Goal: Transaction & Acquisition: Book appointment/travel/reservation

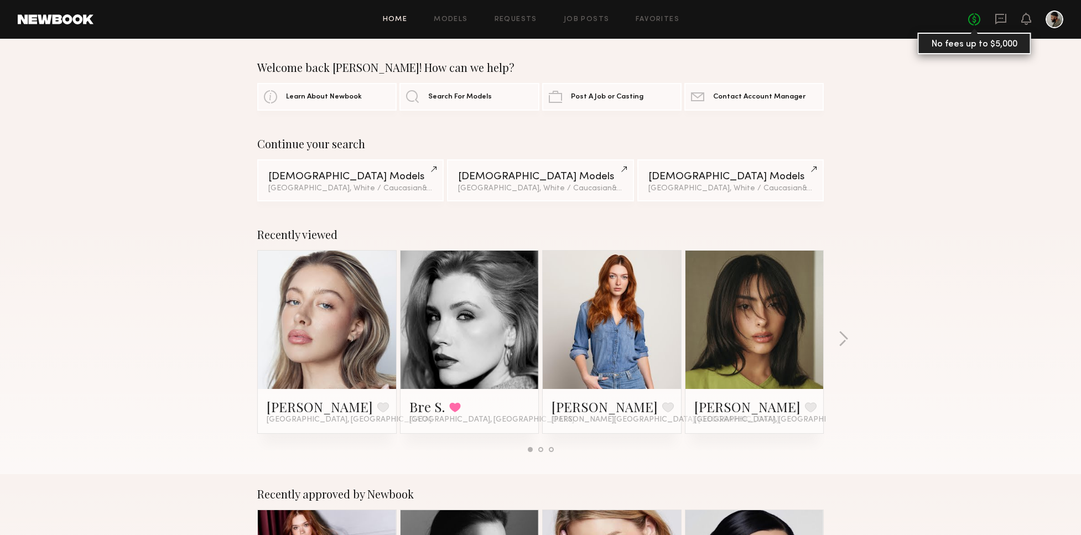
click at [977, 22] on link "No fees up to $5,000" at bounding box center [975, 19] width 12 height 12
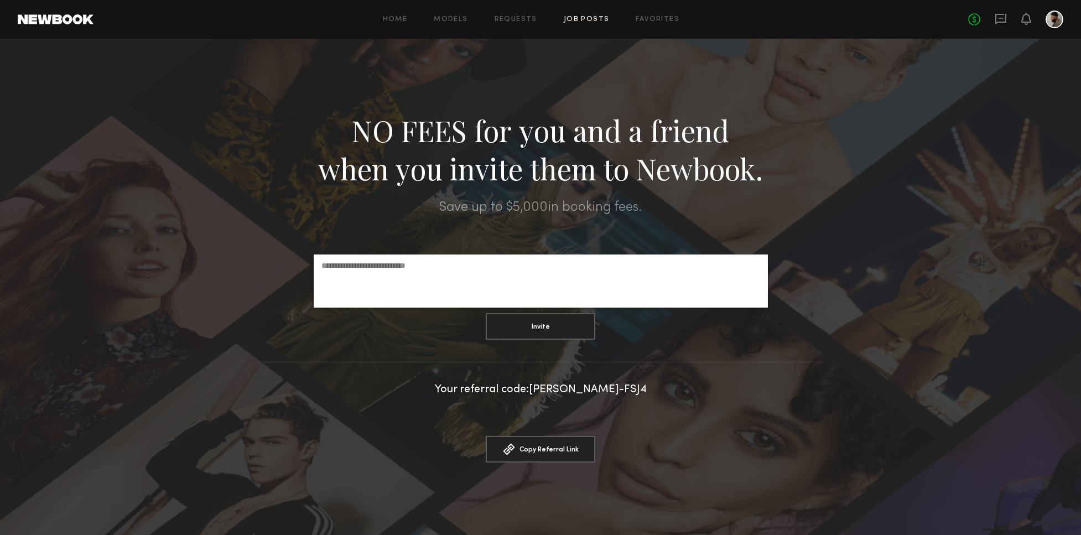
click at [599, 17] on link "Job Posts" at bounding box center [587, 19] width 46 height 7
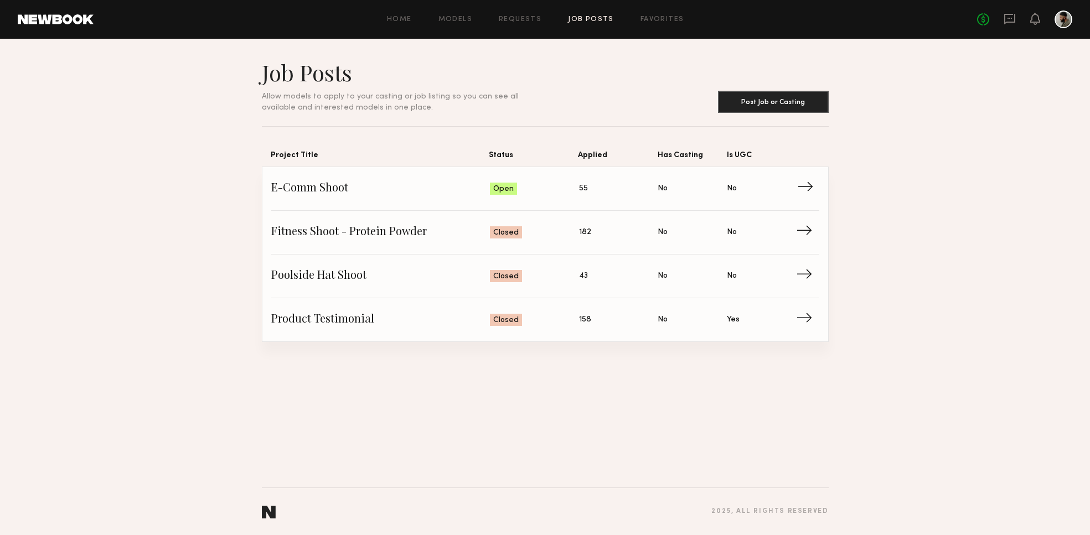
click at [493, 182] on span "Status: Open" at bounding box center [534, 188] width 89 height 17
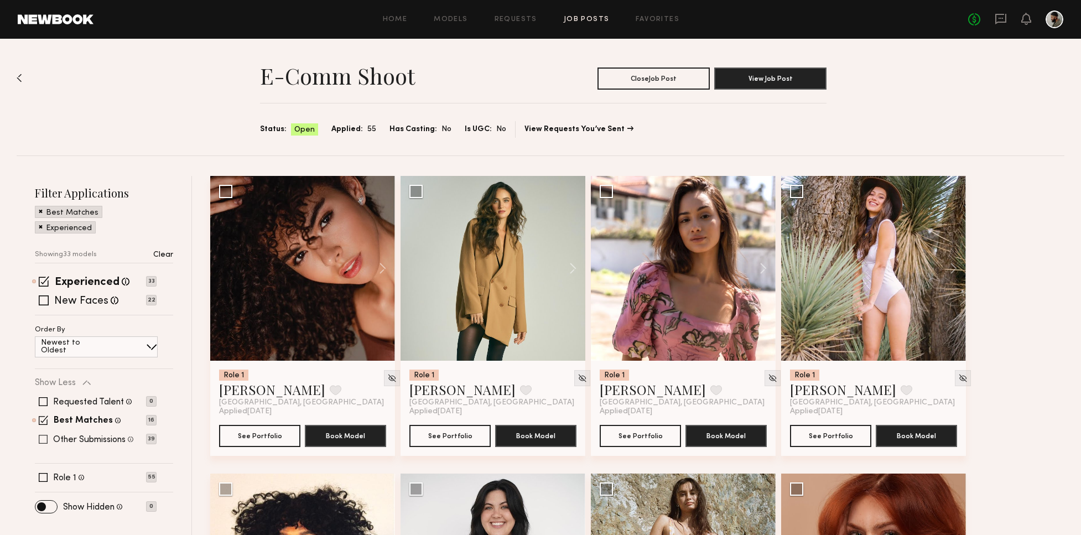
click at [42, 442] on span at bounding box center [43, 439] width 9 height 9
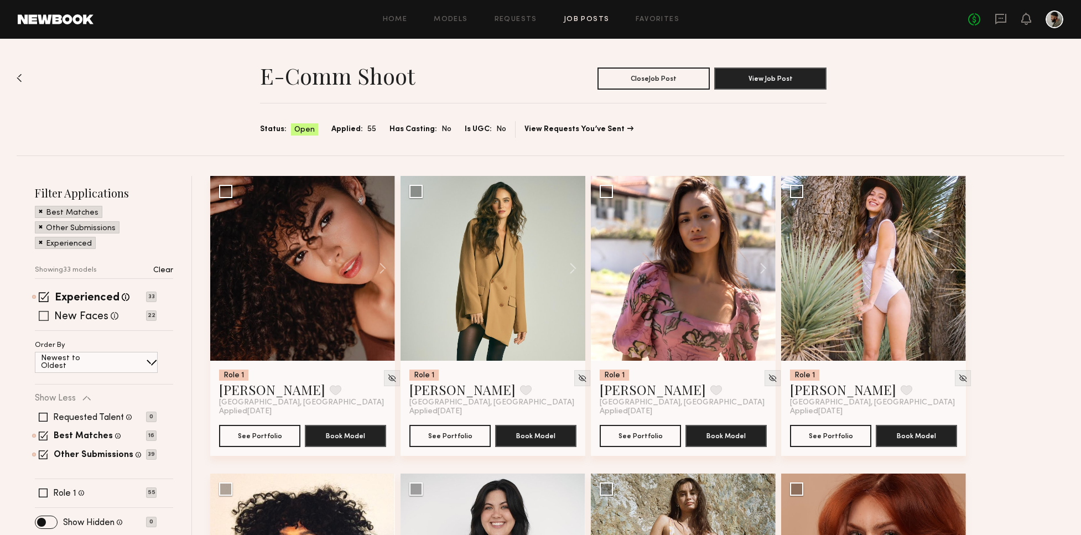
click at [40, 319] on span at bounding box center [44, 316] width 10 height 10
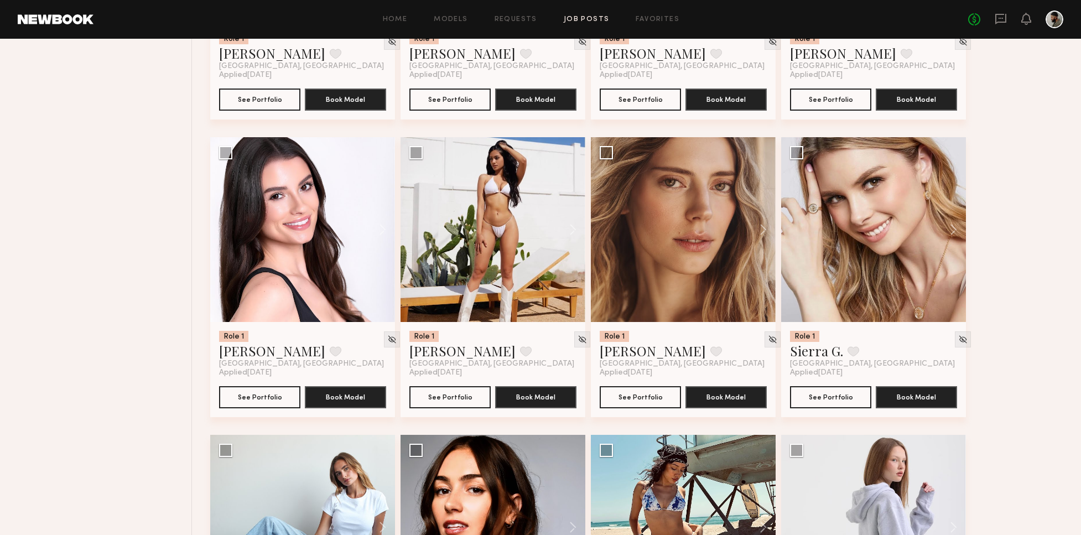
scroll to position [1523, 0]
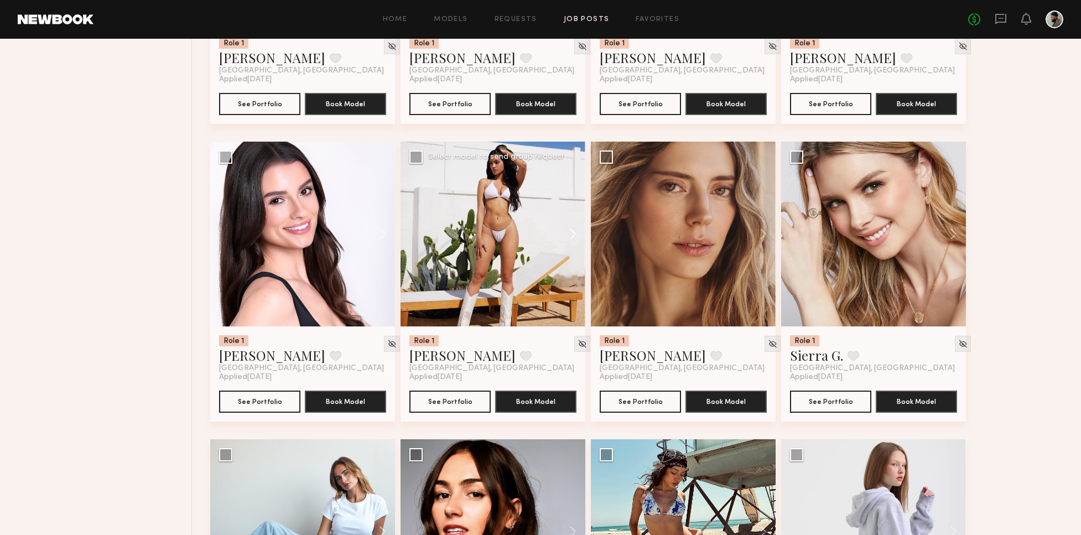
drag, startPoint x: 571, startPoint y: 218, endPoint x: 573, endPoint y: 224, distance: 5.8
click at [571, 220] on button at bounding box center [567, 234] width 35 height 185
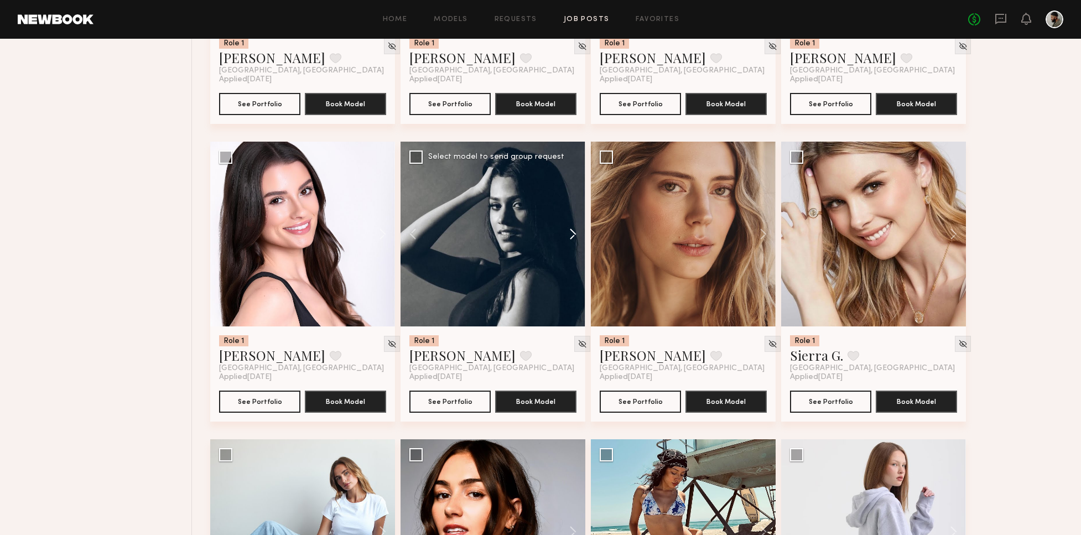
click at [582, 232] on button at bounding box center [567, 234] width 35 height 185
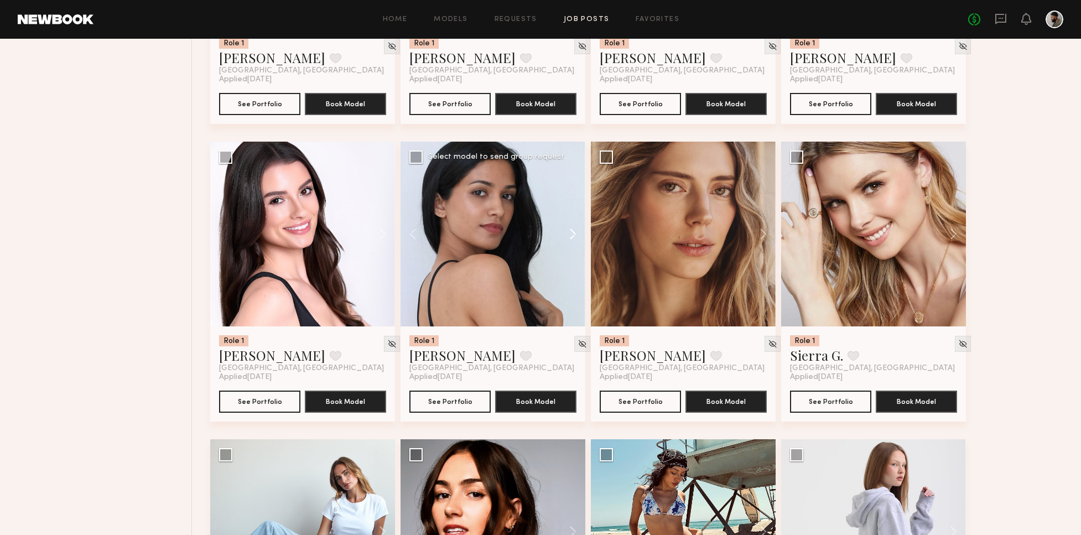
click at [581, 232] on button at bounding box center [567, 234] width 35 height 185
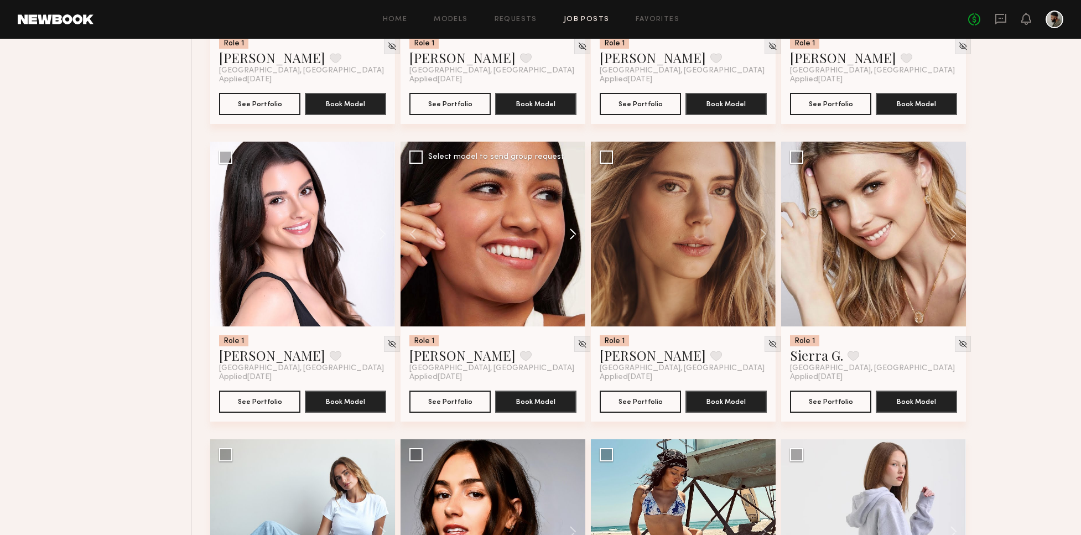
click at [580, 234] on button at bounding box center [567, 234] width 35 height 185
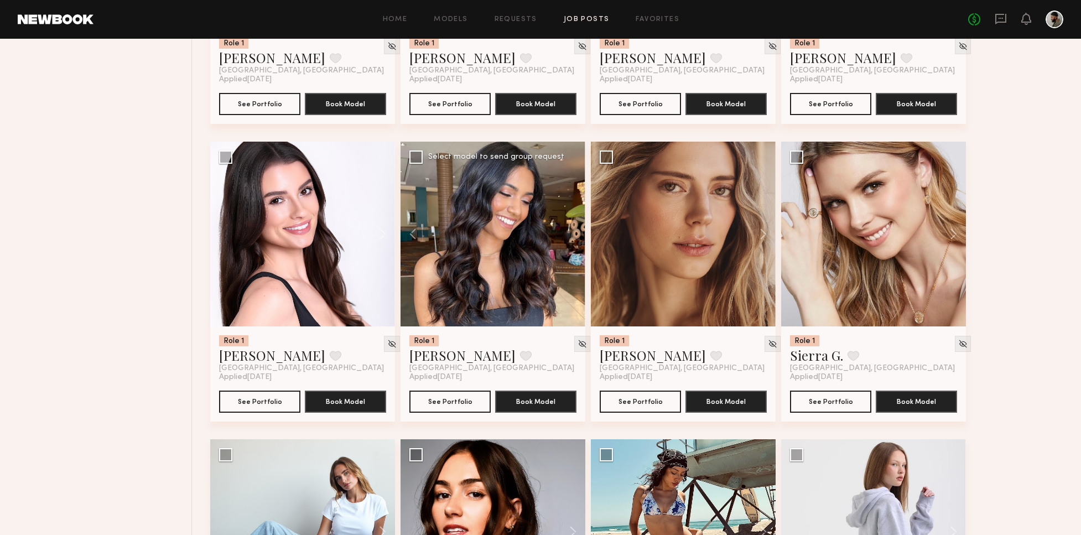
click at [575, 236] on div at bounding box center [493, 234] width 185 height 185
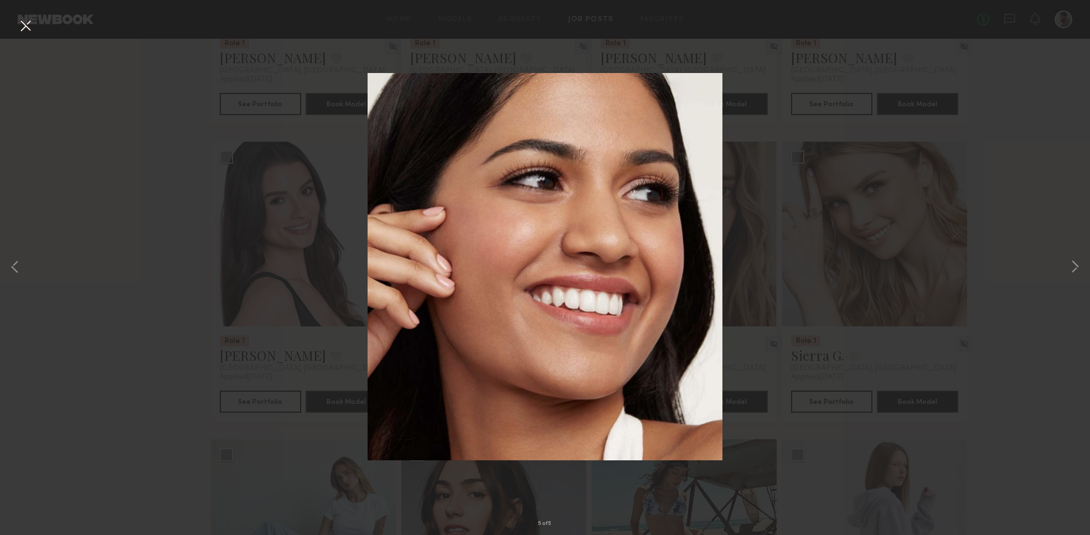
drag, startPoint x: 1071, startPoint y: 263, endPoint x: 1058, endPoint y: 265, distance: 13.5
click at [1070, 263] on button at bounding box center [1074, 268] width 13 height 428
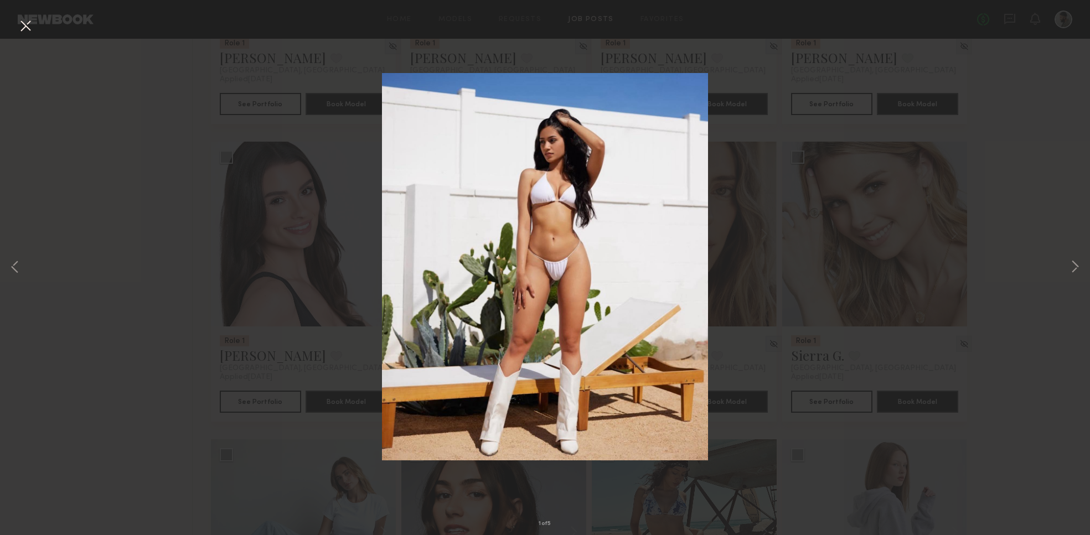
click at [28, 31] on button at bounding box center [26, 27] width 18 height 20
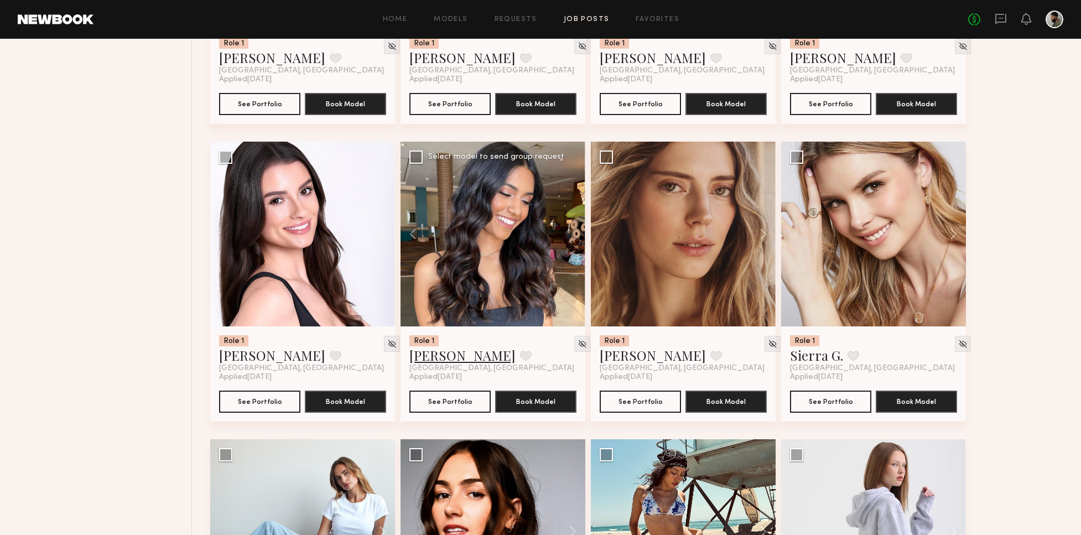
click at [455, 356] on link "Christina M." at bounding box center [463, 355] width 106 height 18
drag, startPoint x: 1080, startPoint y: 205, endPoint x: 1080, endPoint y: 221, distance: 16.6
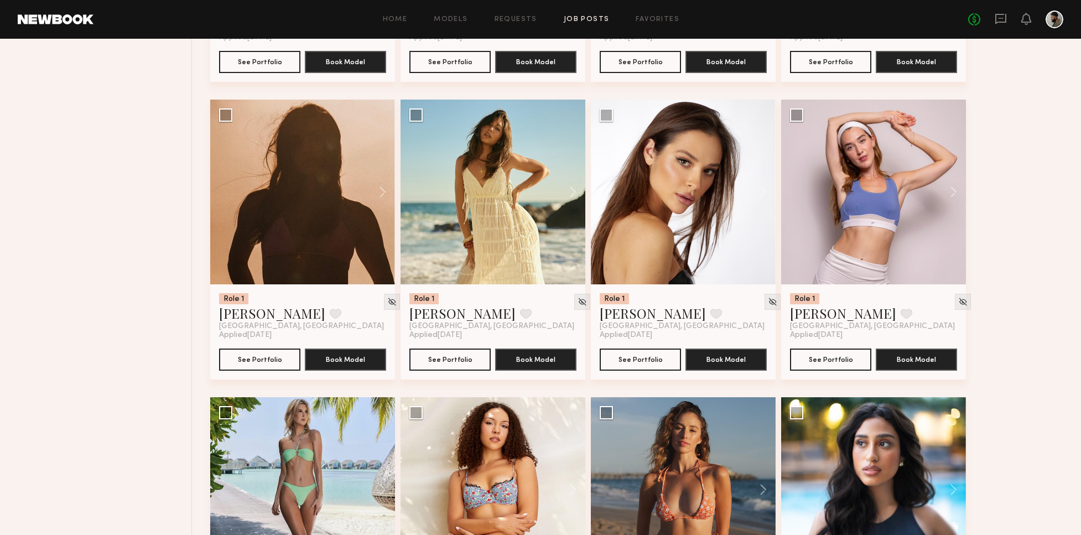
scroll to position [2147, 0]
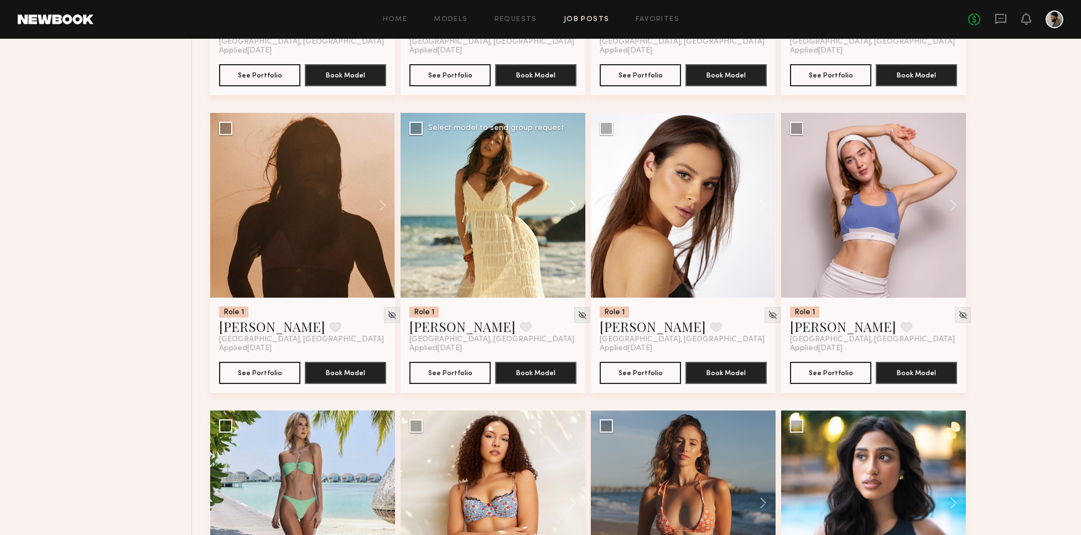
click at [566, 205] on button at bounding box center [567, 205] width 35 height 185
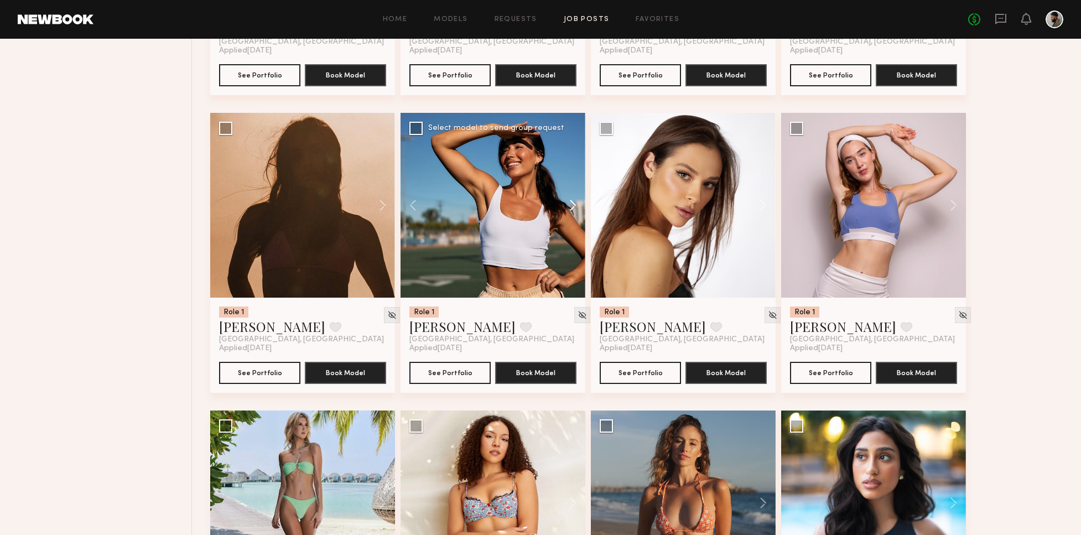
click at [575, 202] on button at bounding box center [567, 205] width 35 height 185
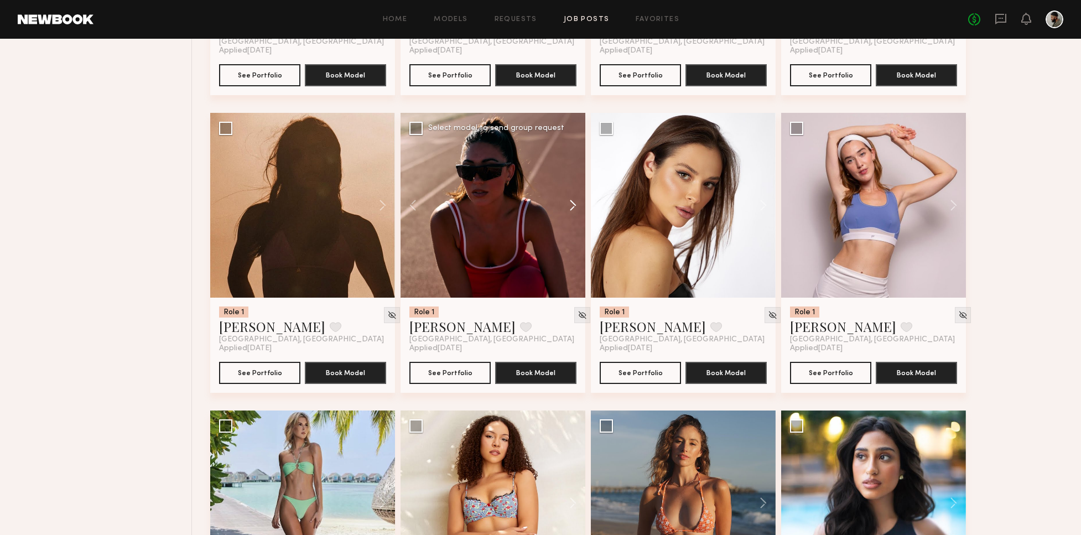
click at [576, 203] on button at bounding box center [567, 205] width 35 height 185
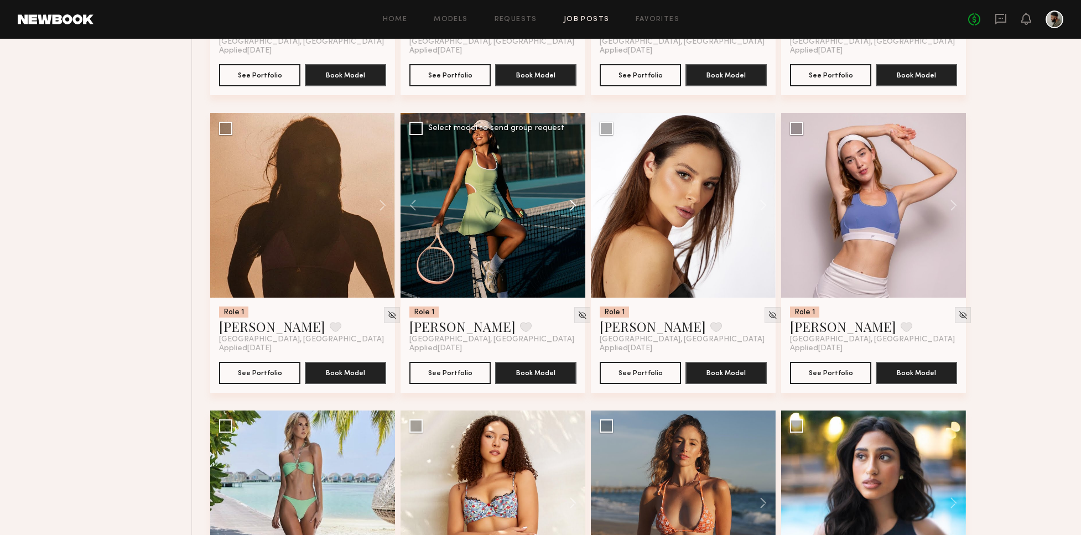
click at [573, 203] on button at bounding box center [567, 205] width 35 height 185
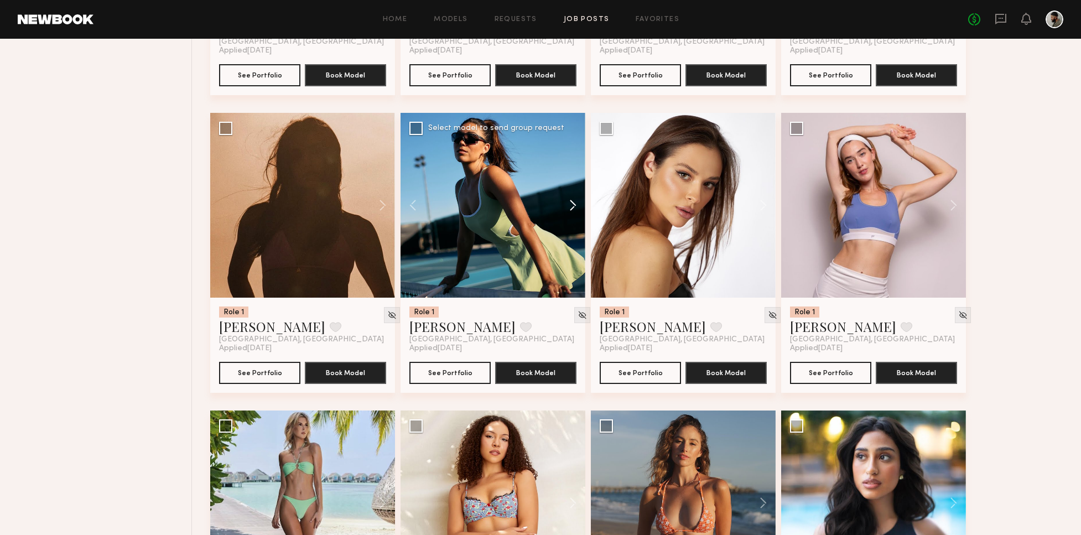
click at [572, 202] on button at bounding box center [567, 205] width 35 height 185
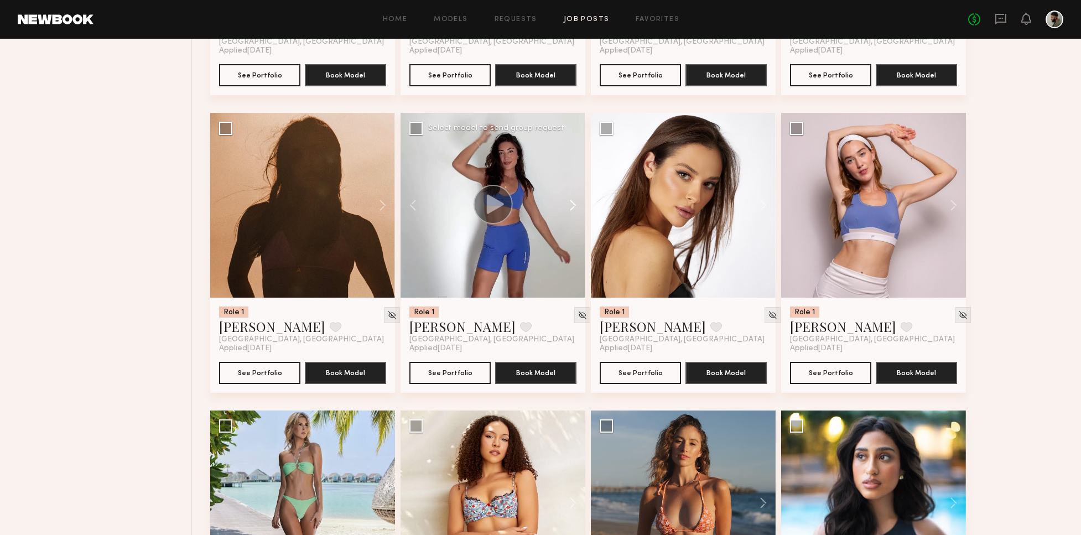
click at [573, 203] on button at bounding box center [567, 205] width 35 height 185
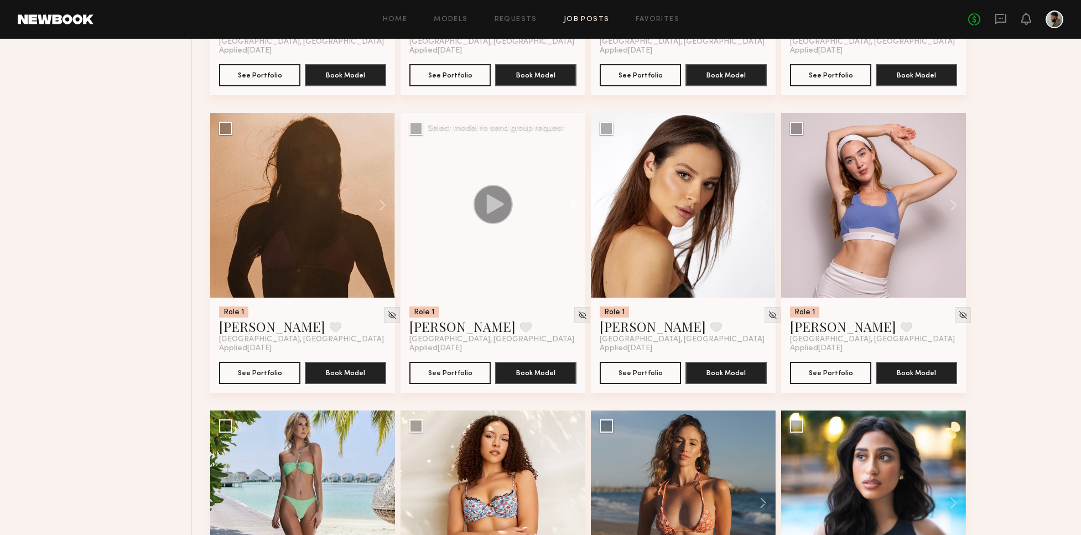
click at [576, 204] on button at bounding box center [567, 205] width 35 height 185
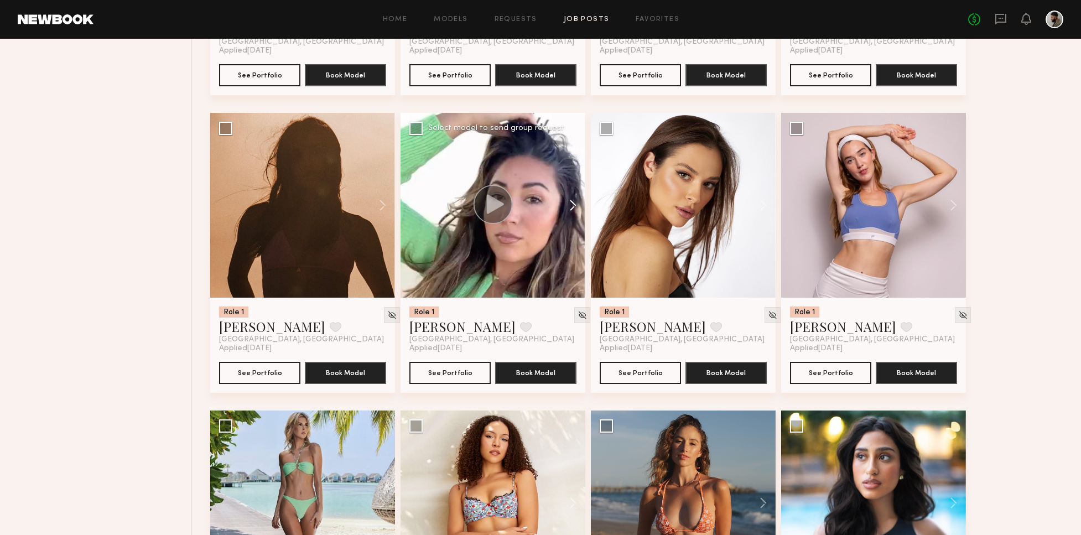
click at [579, 205] on button at bounding box center [567, 205] width 35 height 185
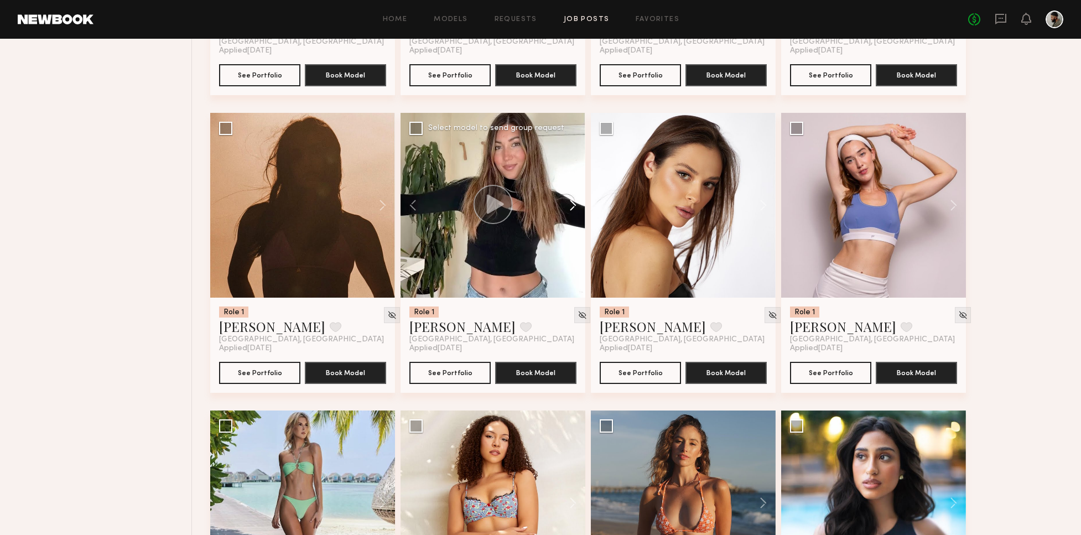
drag, startPoint x: 579, startPoint y: 205, endPoint x: 572, endPoint y: 206, distance: 6.7
click at [579, 205] on button at bounding box center [567, 205] width 35 height 185
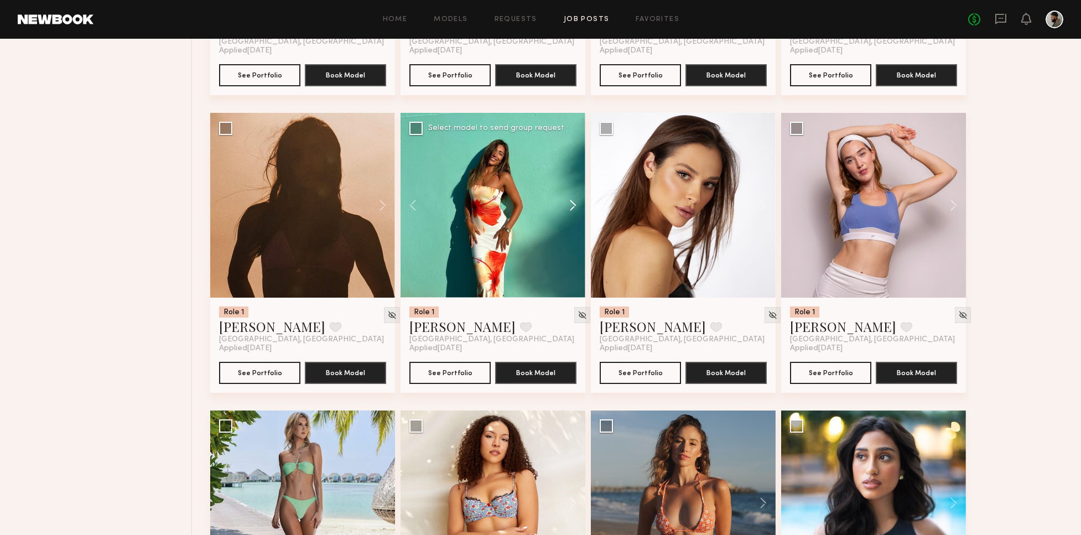
click at [574, 206] on button at bounding box center [567, 205] width 35 height 185
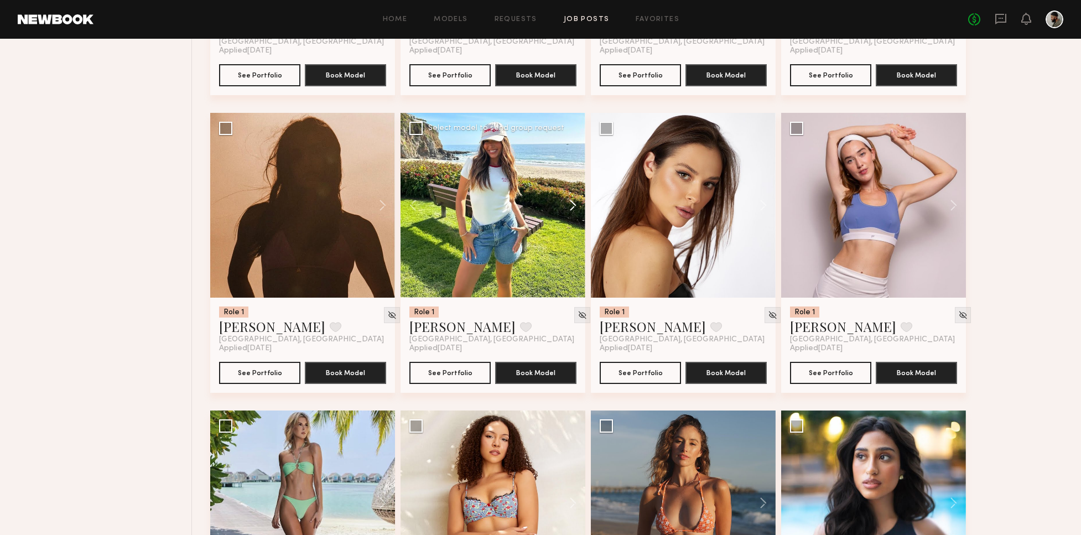
click at [569, 206] on button at bounding box center [567, 205] width 35 height 185
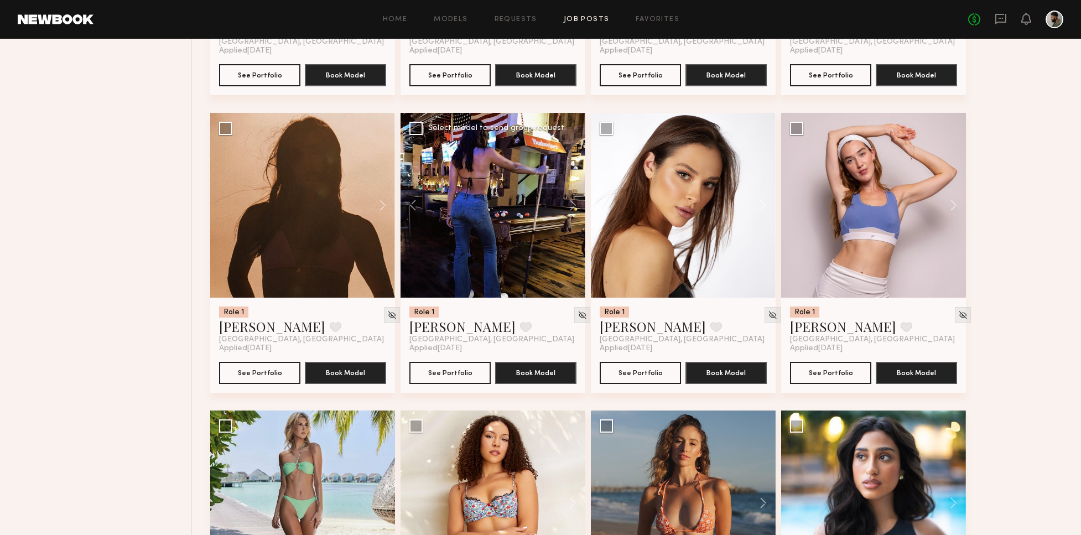
click at [567, 205] on button at bounding box center [567, 205] width 35 height 185
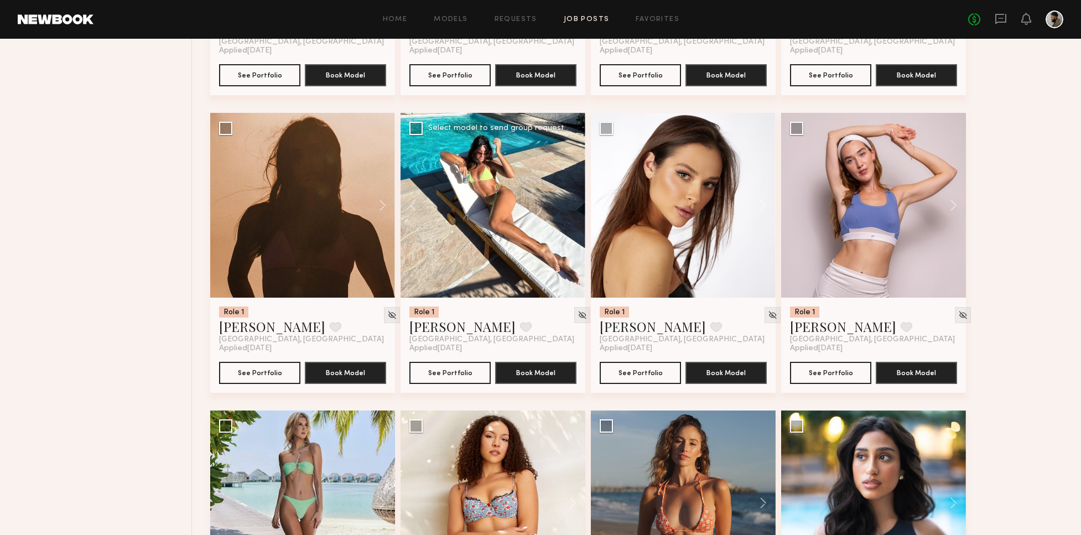
click at [563, 206] on div at bounding box center [493, 205] width 185 height 185
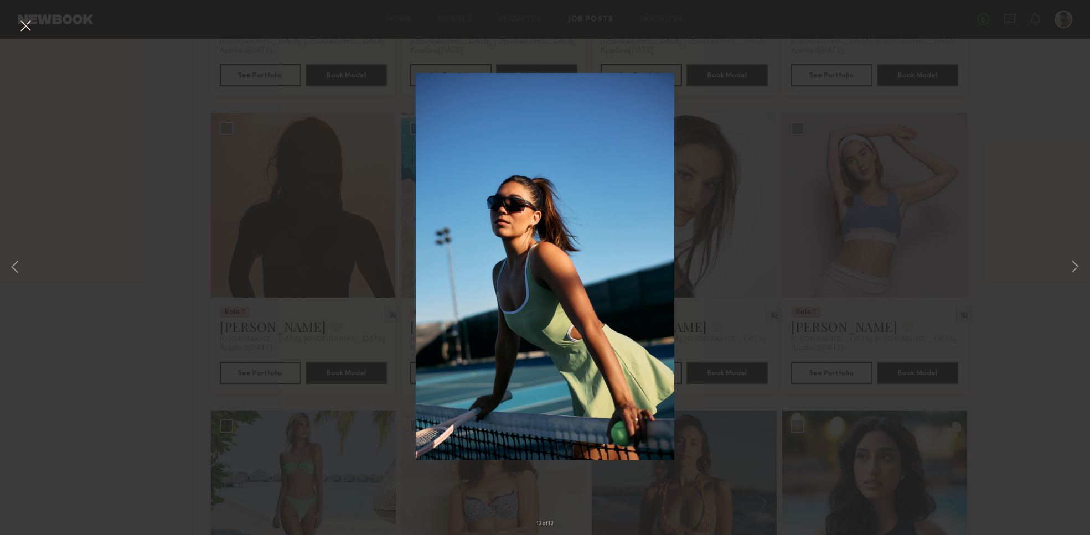
click at [25, 24] on button at bounding box center [26, 27] width 18 height 20
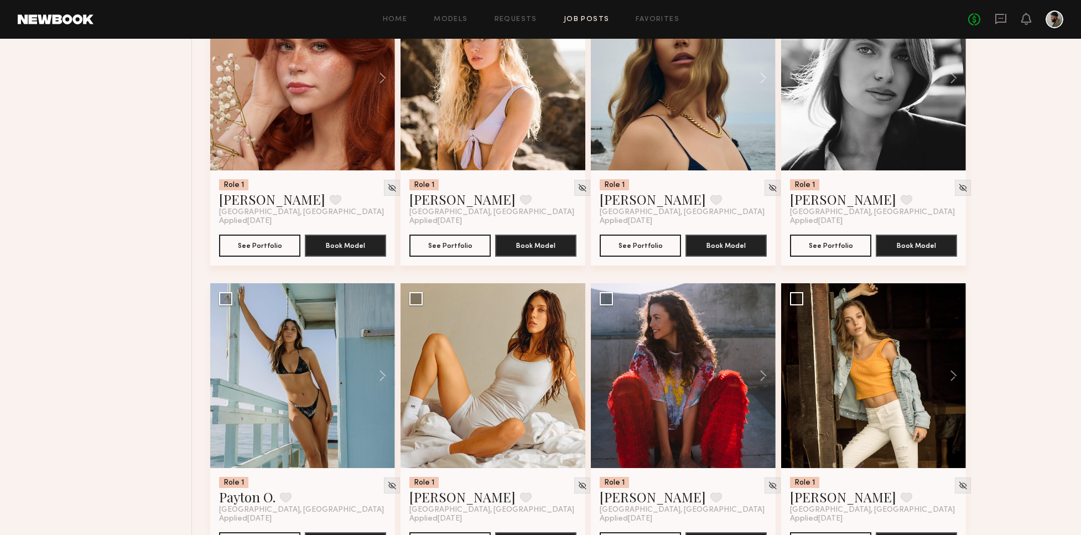
scroll to position [804, 0]
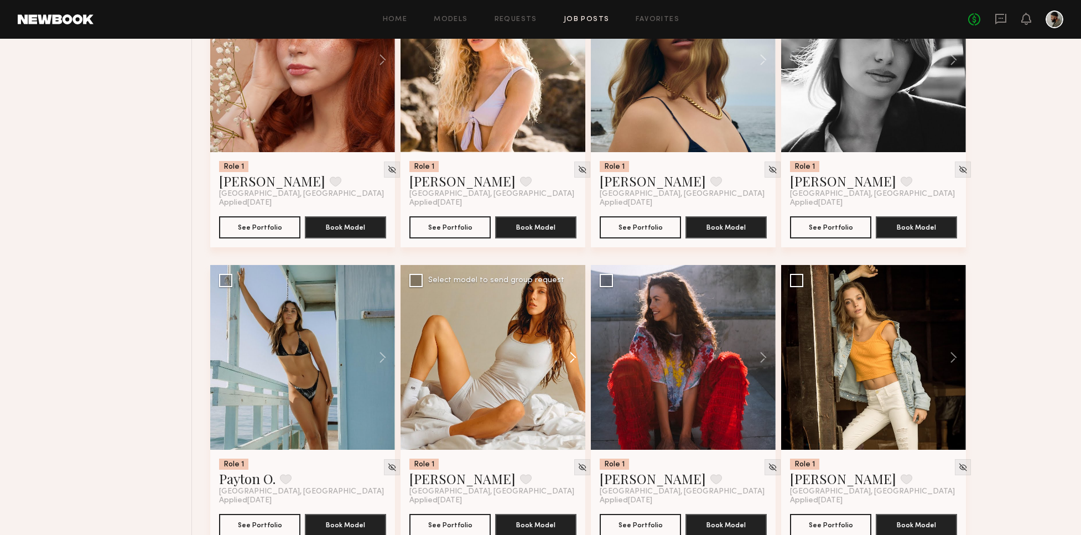
click at [573, 359] on button at bounding box center [567, 357] width 35 height 185
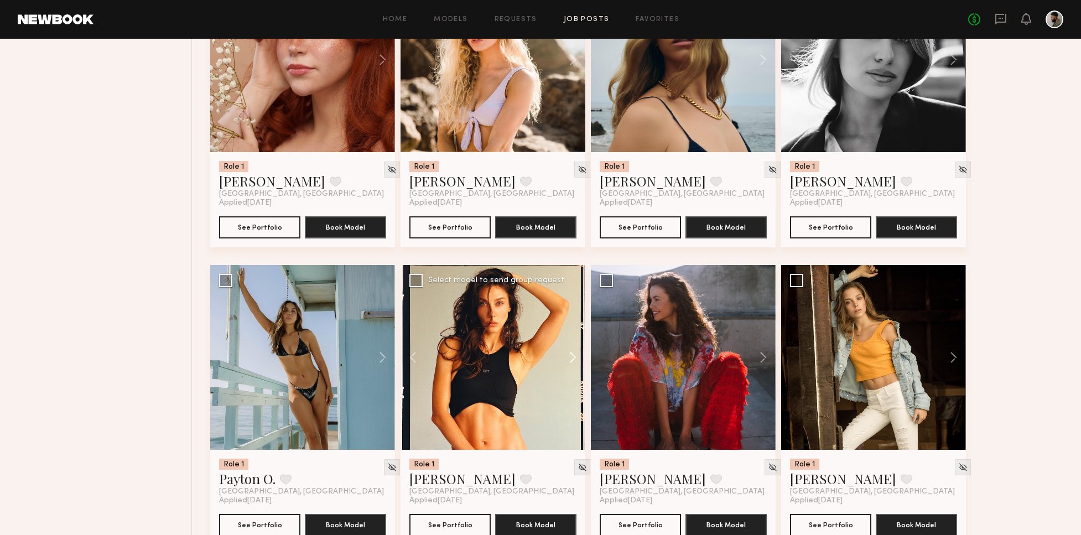
click at [574, 360] on button at bounding box center [567, 357] width 35 height 185
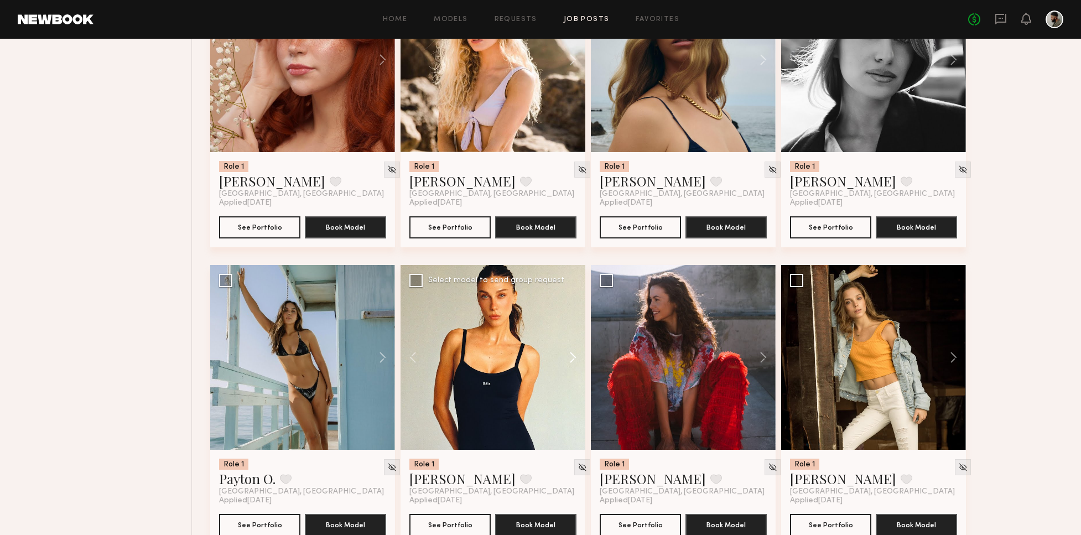
click at [573, 359] on button at bounding box center [567, 357] width 35 height 185
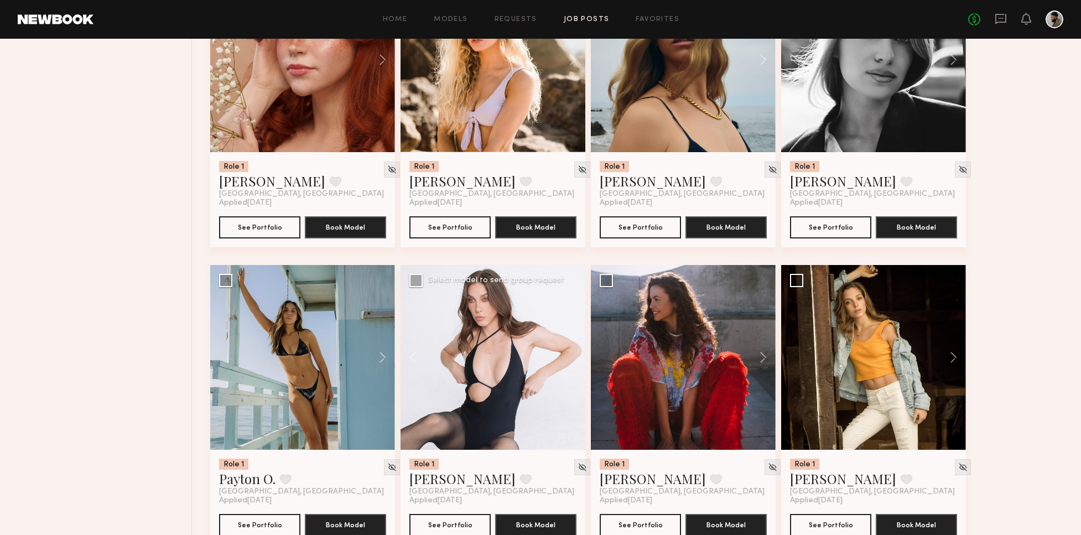
click at [574, 359] on div at bounding box center [493, 357] width 185 height 185
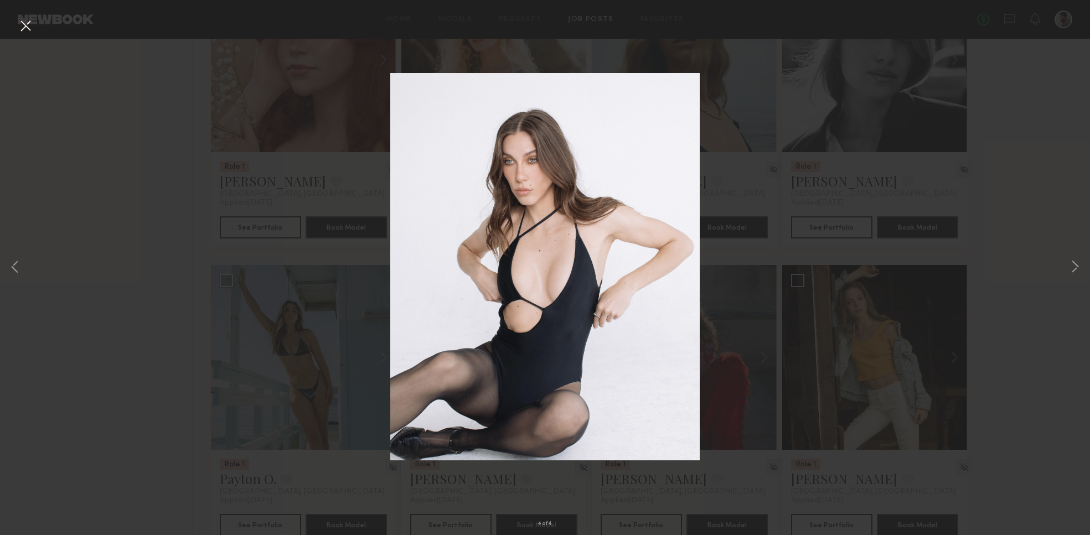
click at [928, 214] on div "4 of 4" at bounding box center [545, 267] width 1090 height 535
click at [1072, 264] on button at bounding box center [1074, 268] width 13 height 428
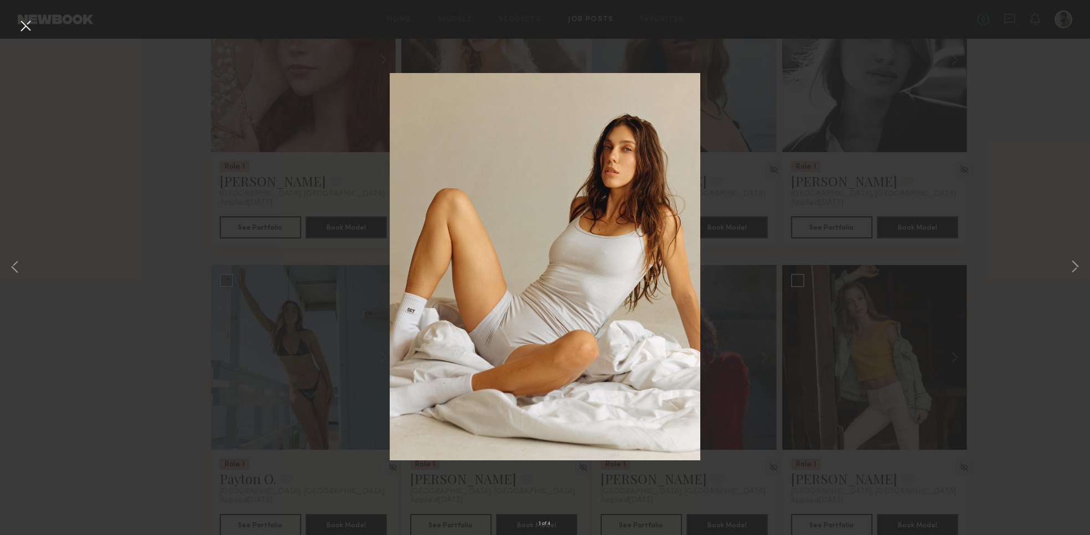
click at [1058, 268] on div "1 of 4" at bounding box center [545, 267] width 1090 height 535
click at [1071, 265] on button at bounding box center [1074, 268] width 13 height 428
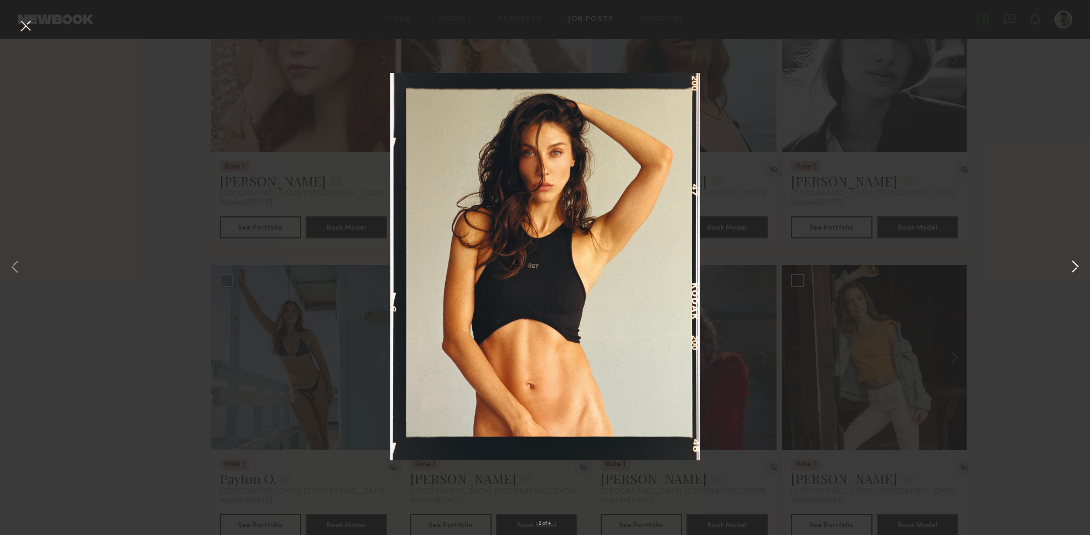
click at [1076, 265] on button at bounding box center [1074, 268] width 13 height 428
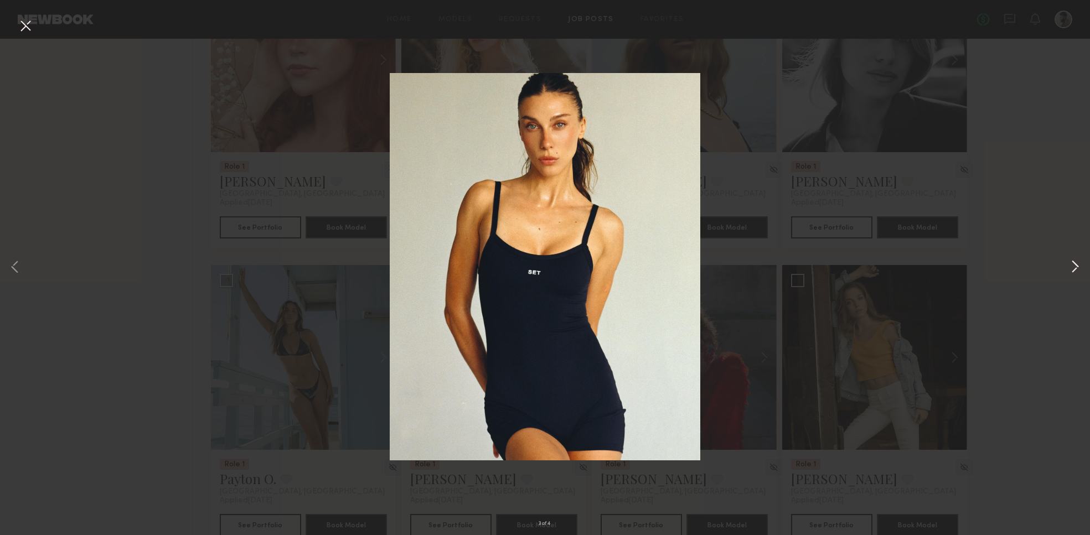
click at [1076, 262] on button at bounding box center [1074, 268] width 13 height 428
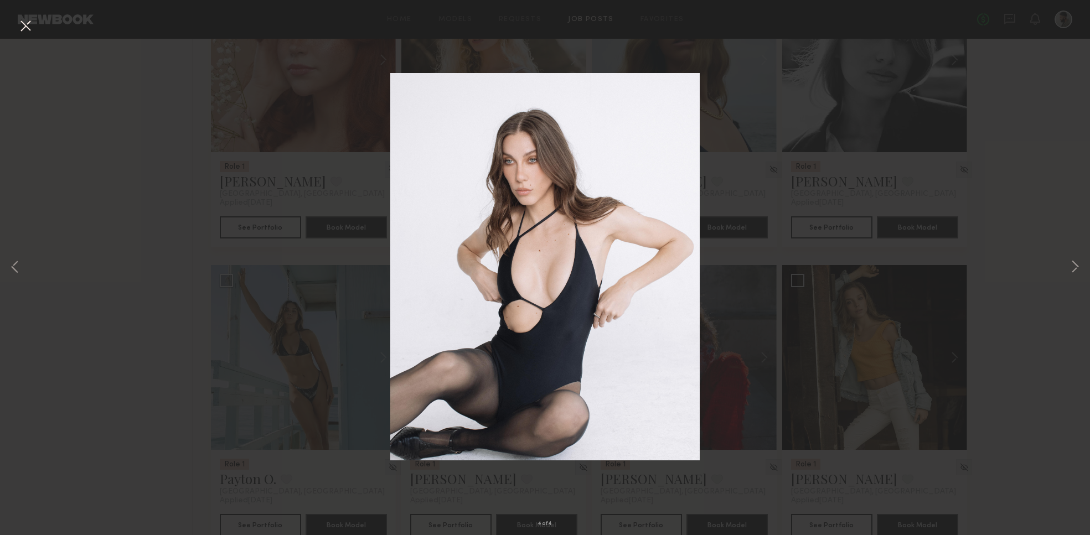
click at [1048, 189] on div "4 of 4" at bounding box center [545, 267] width 1090 height 535
click at [28, 32] on button at bounding box center [26, 27] width 18 height 20
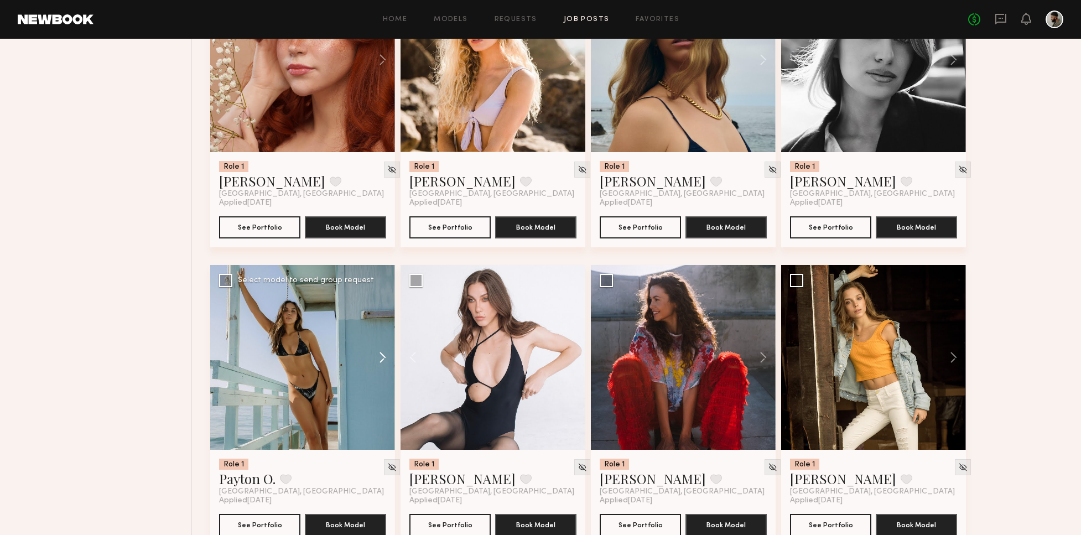
click at [372, 360] on button at bounding box center [377, 357] width 35 height 185
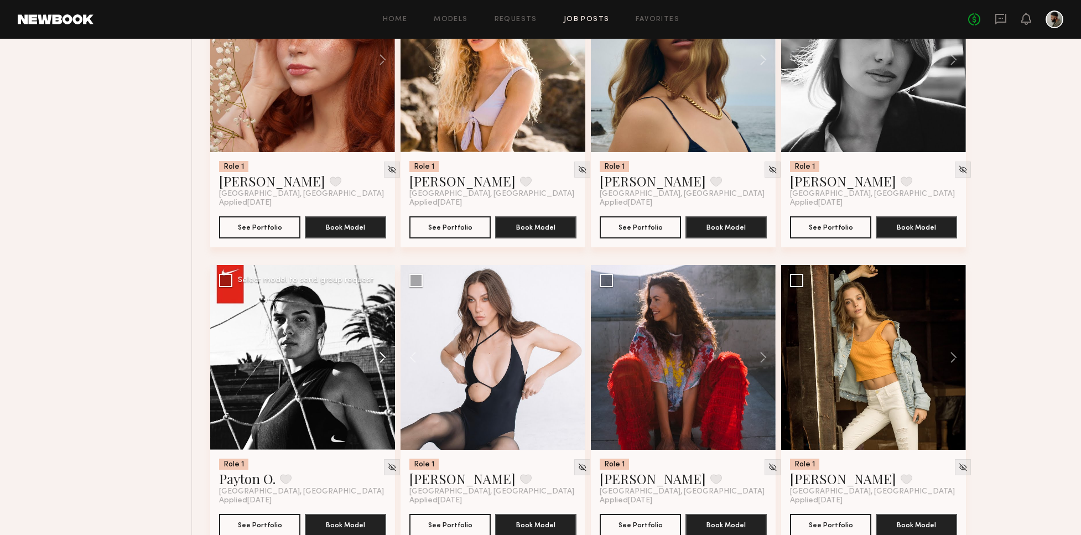
click at [382, 362] on button at bounding box center [377, 357] width 35 height 185
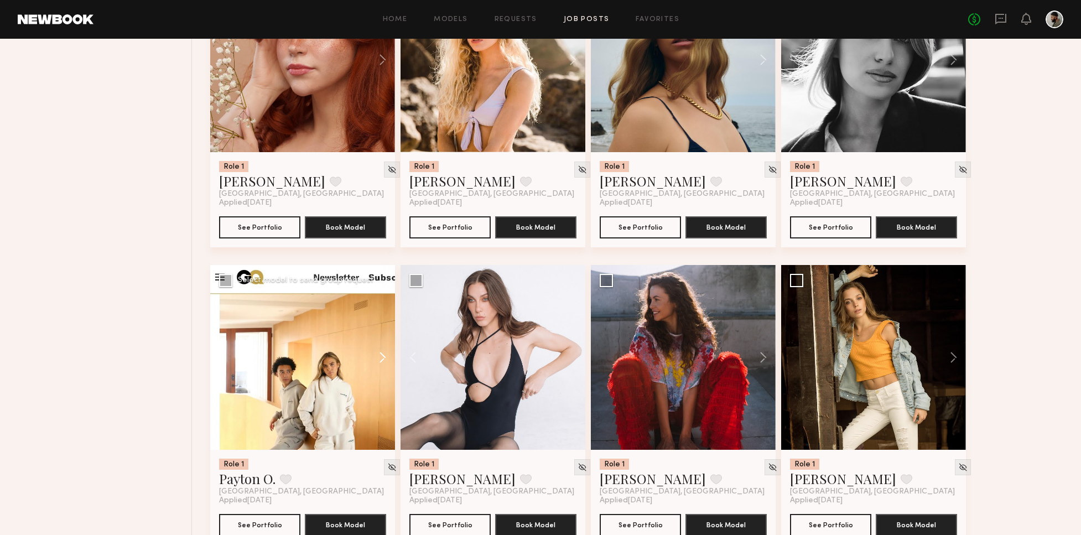
click at [385, 362] on button at bounding box center [377, 357] width 35 height 185
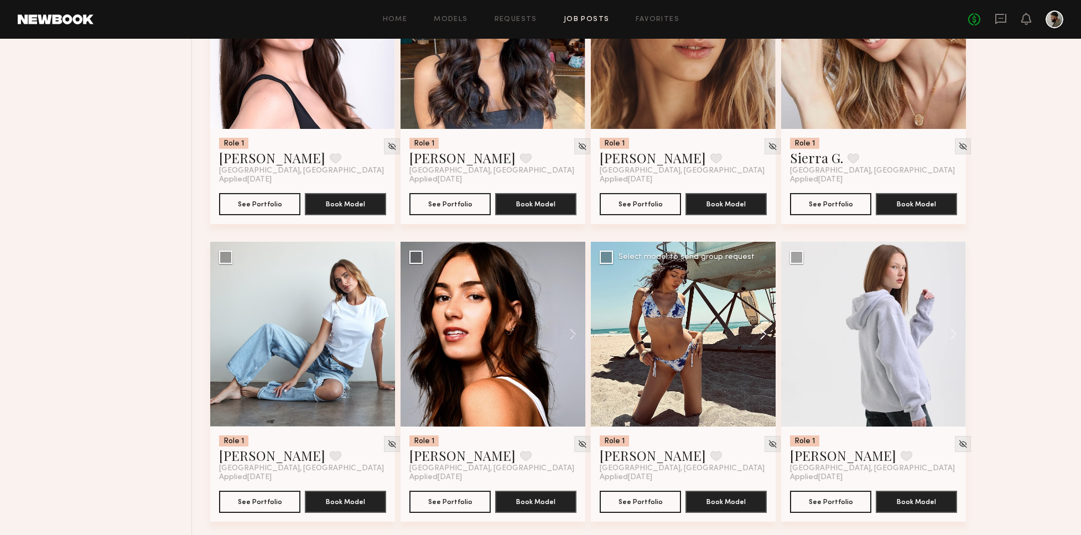
scroll to position [1760, 0]
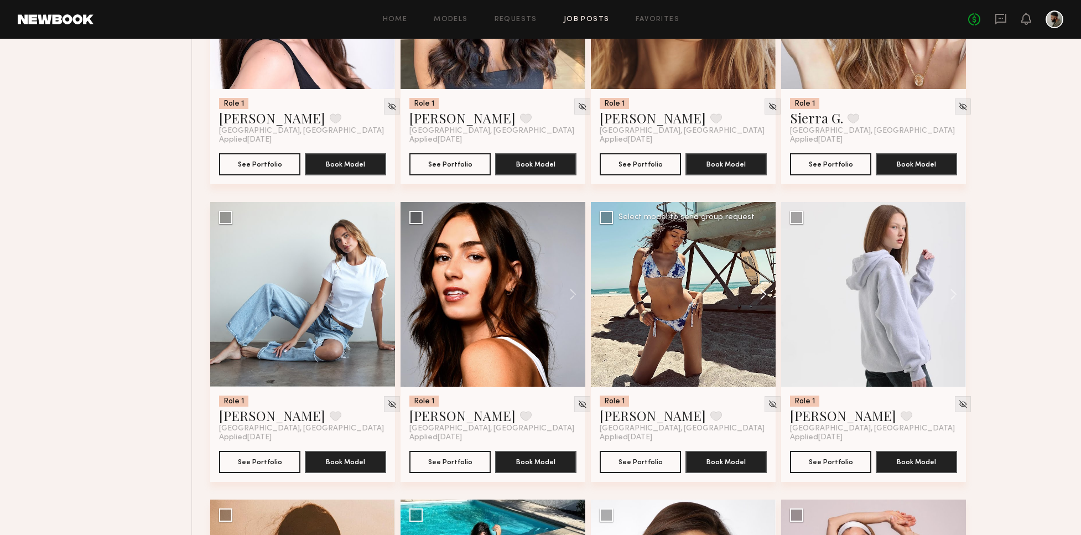
click at [765, 299] on button at bounding box center [757, 294] width 35 height 185
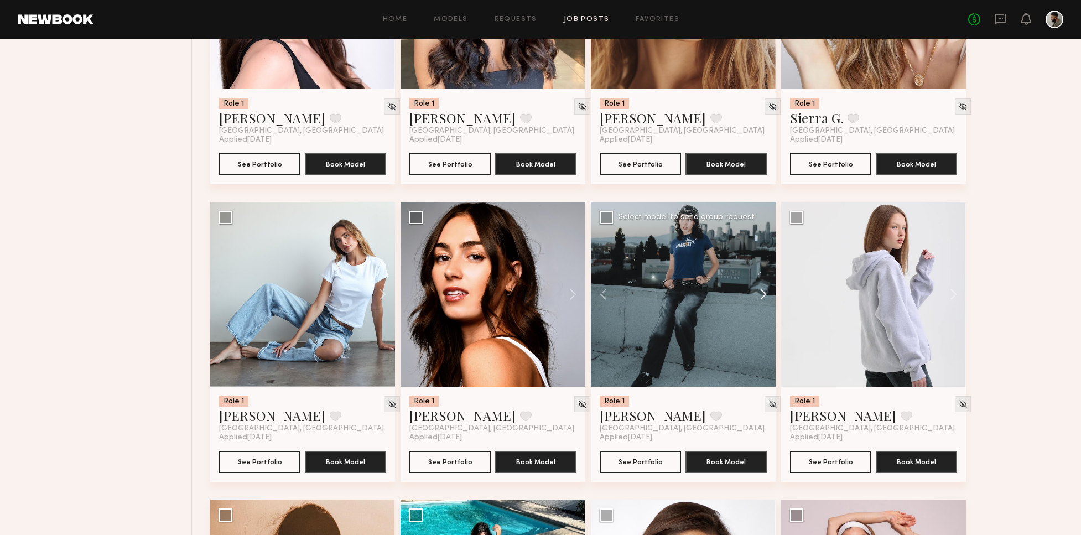
click at [764, 302] on button at bounding box center [757, 294] width 35 height 185
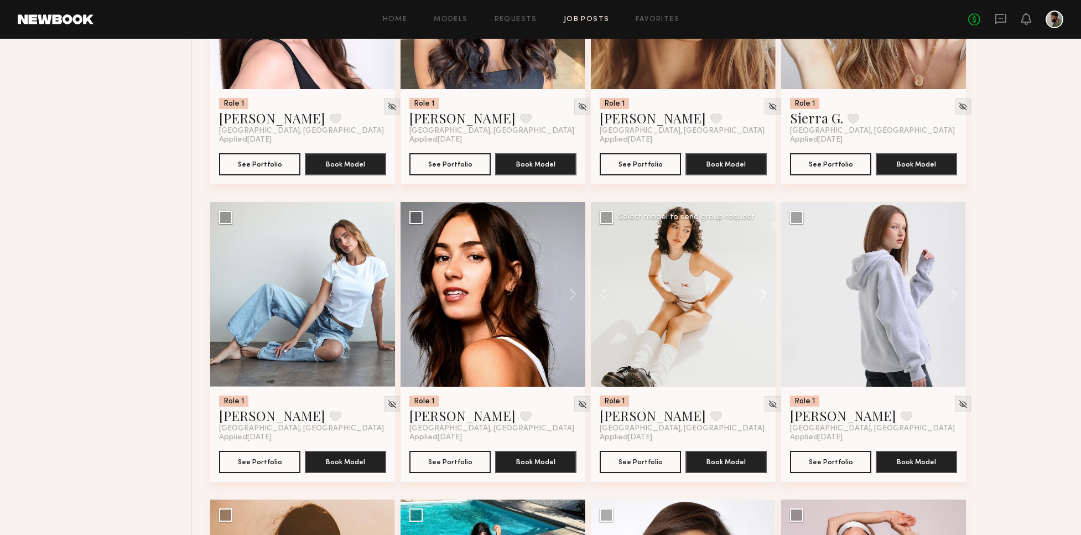
click at [764, 302] on button at bounding box center [757, 294] width 35 height 185
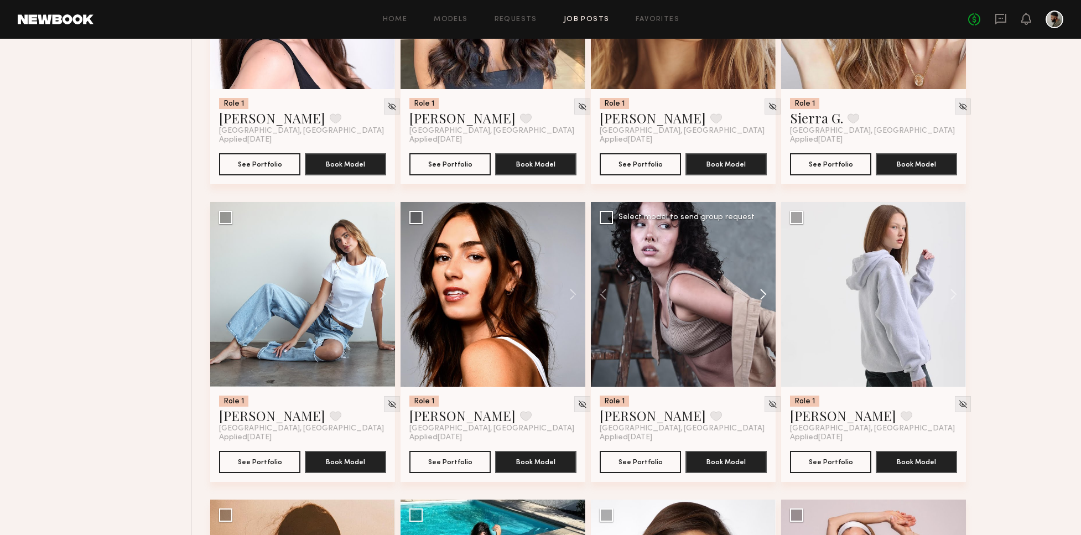
click at [764, 301] on button at bounding box center [757, 294] width 35 height 185
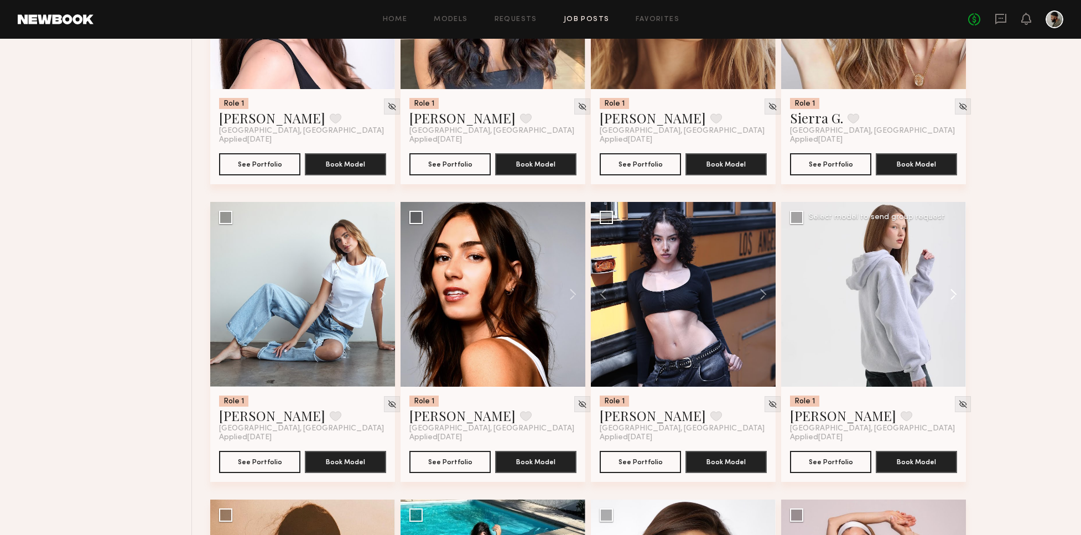
click at [942, 287] on button at bounding box center [948, 294] width 35 height 185
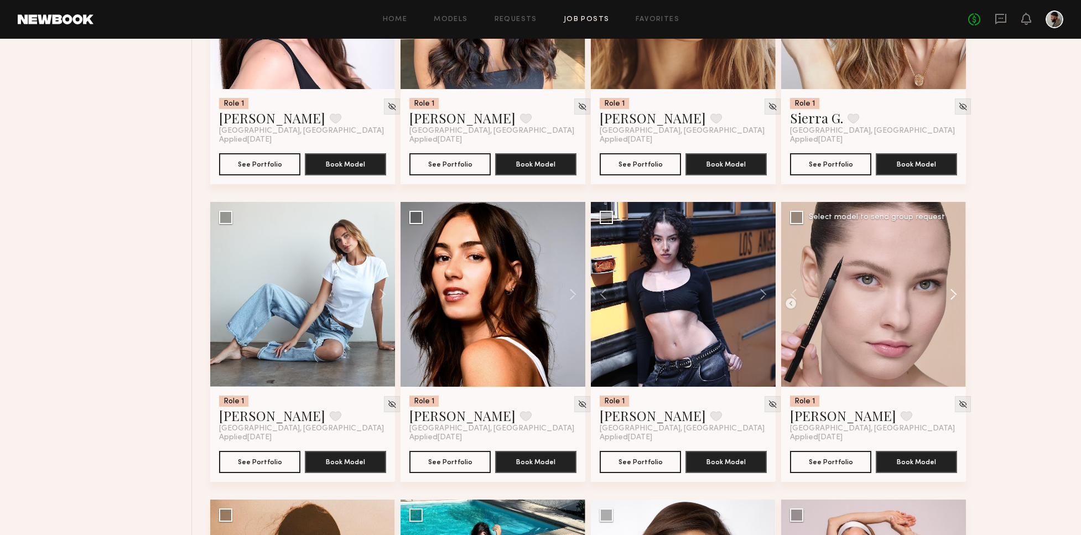
click at [952, 288] on button at bounding box center [948, 294] width 35 height 185
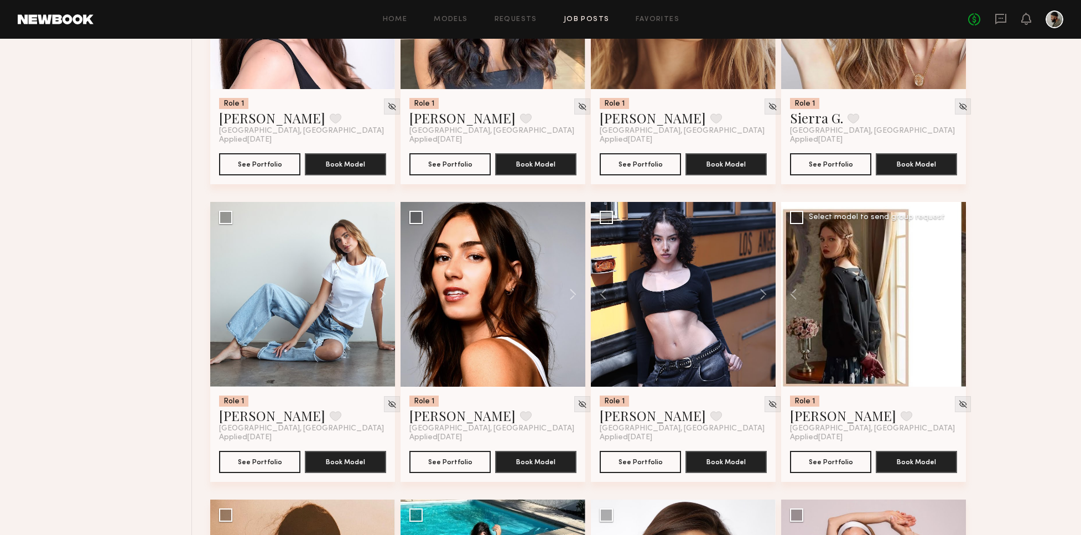
click at [955, 288] on button at bounding box center [948, 294] width 35 height 185
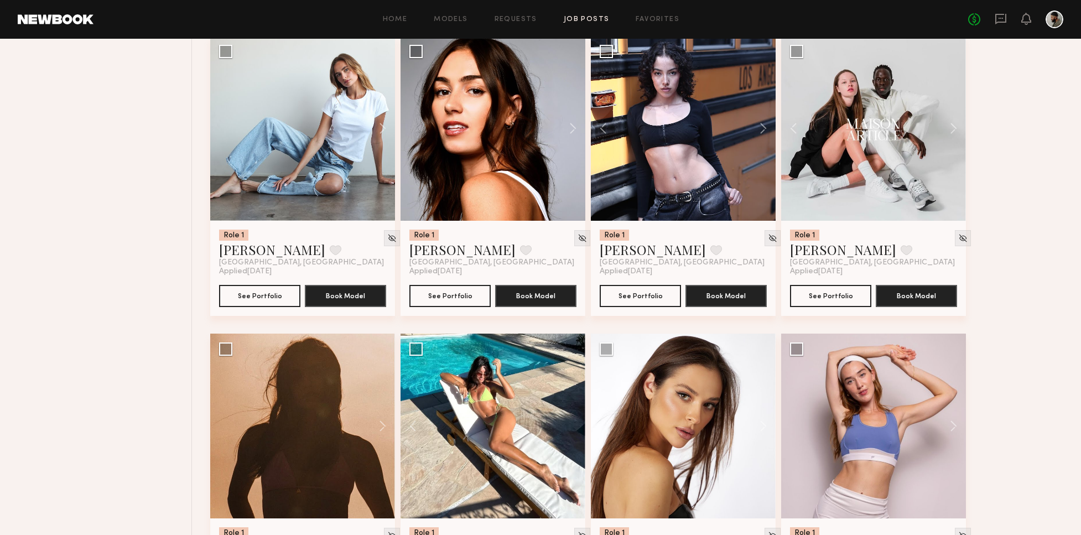
scroll to position [1946, 0]
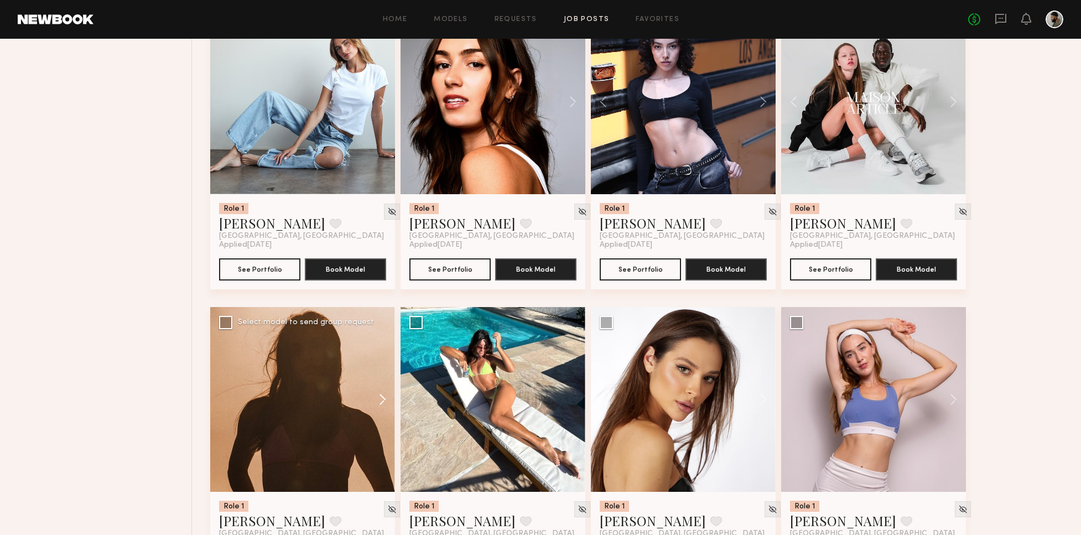
click at [381, 401] on button at bounding box center [377, 399] width 35 height 185
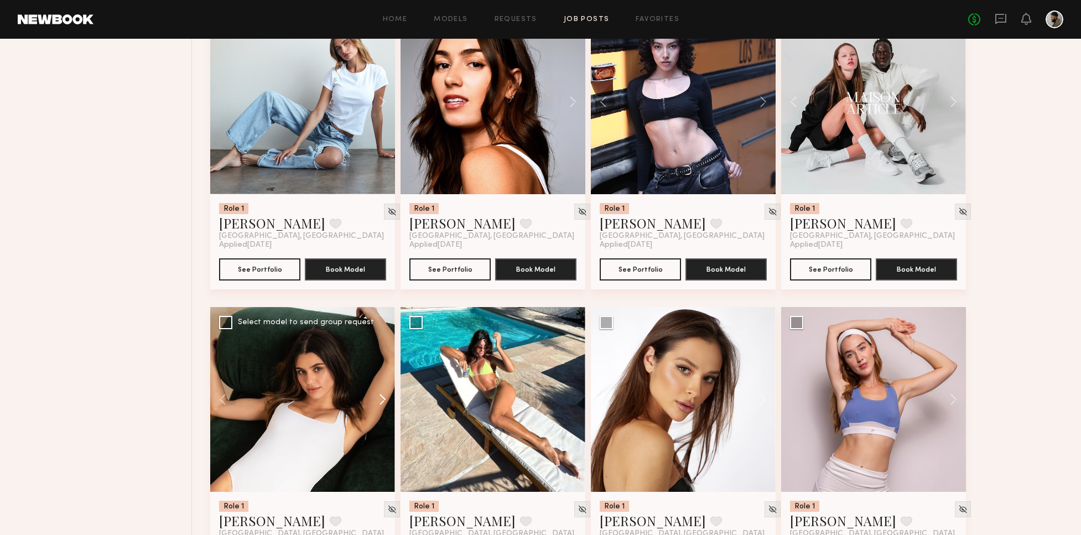
scroll to position [1960, 0]
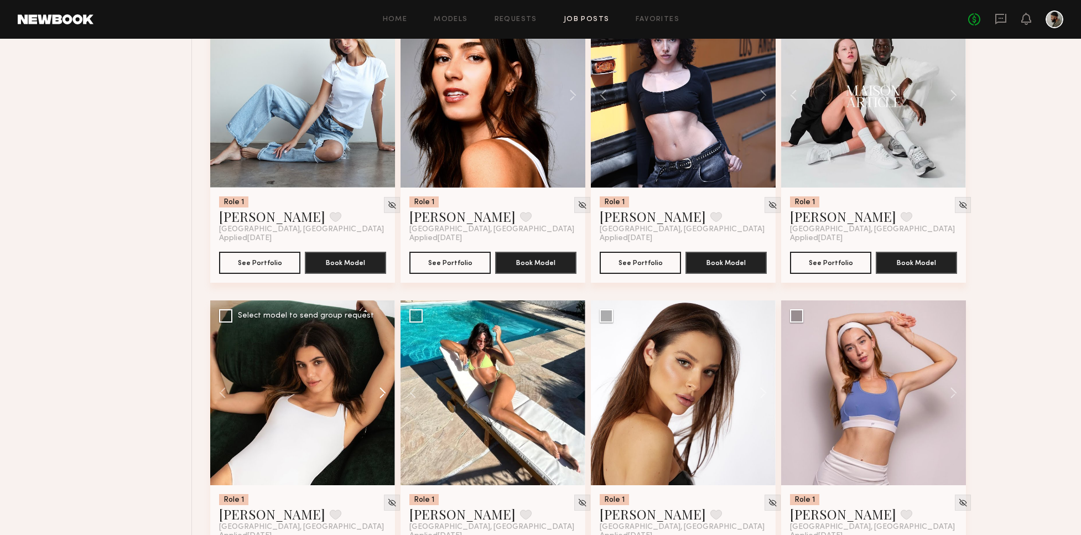
click at [383, 390] on button at bounding box center [377, 393] width 35 height 185
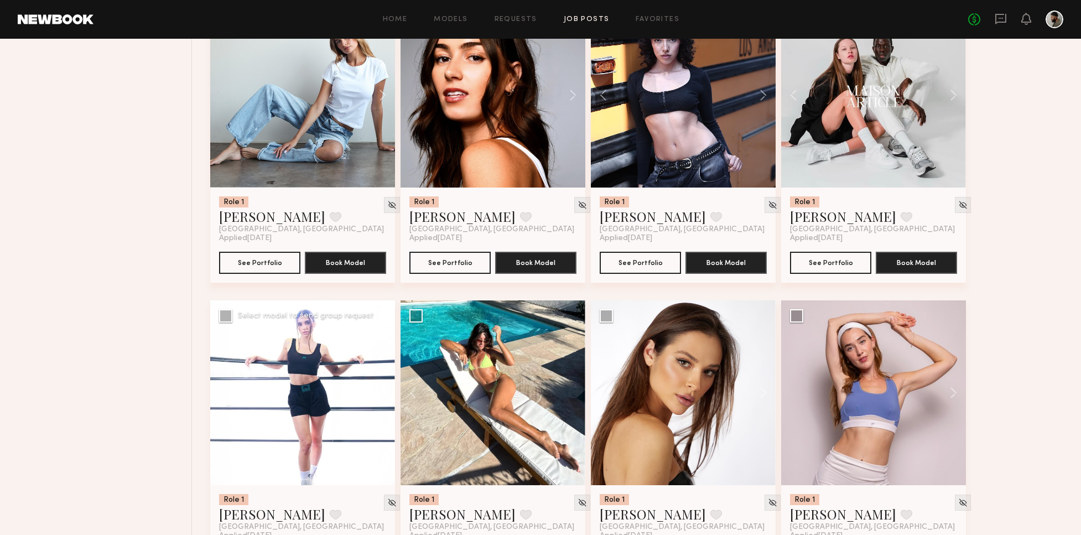
click at [384, 390] on button at bounding box center [377, 393] width 35 height 185
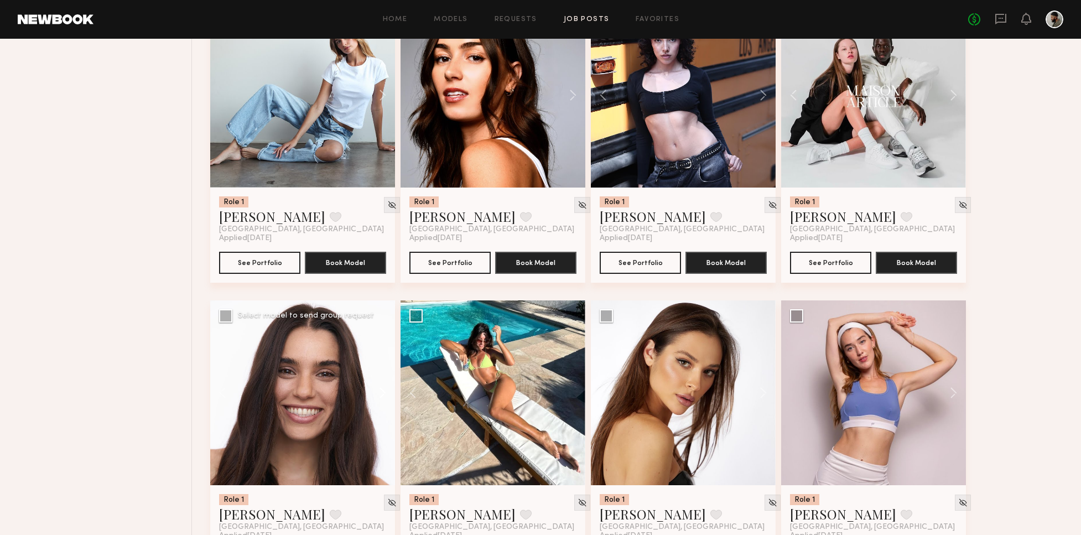
click at [385, 386] on button at bounding box center [377, 393] width 35 height 185
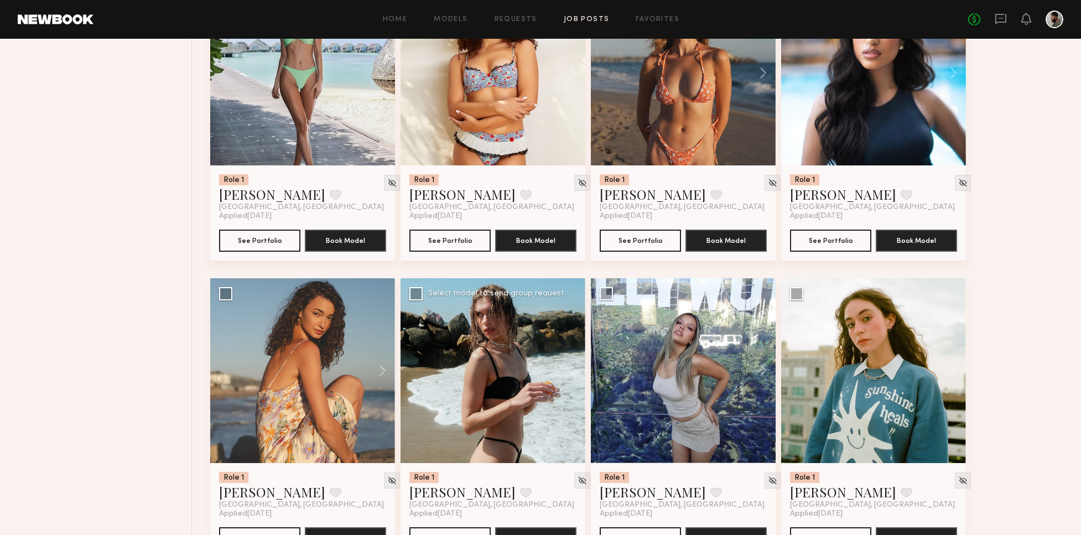
scroll to position [2591, 0]
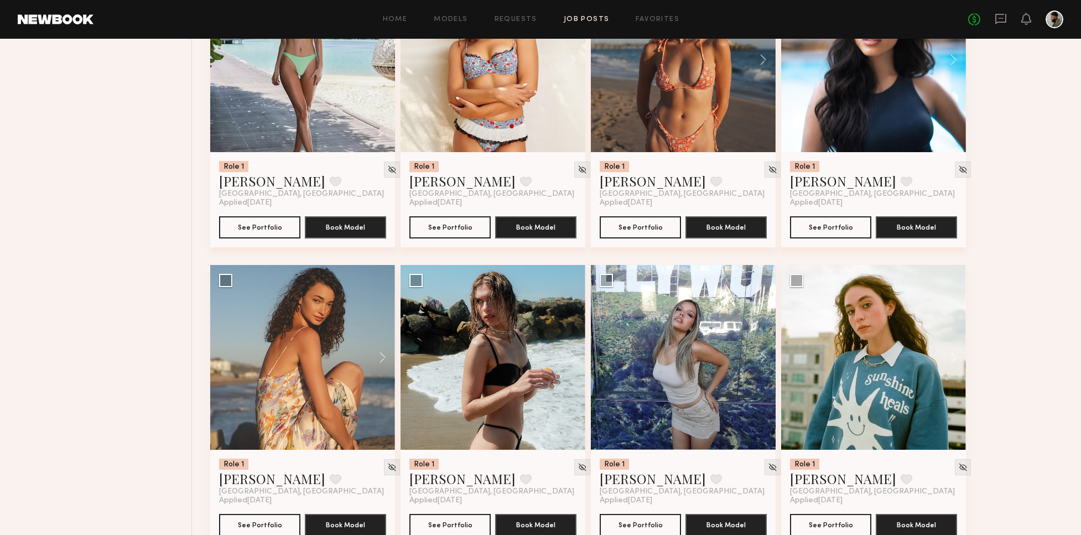
drag, startPoint x: 1080, startPoint y: 358, endPoint x: 1067, endPoint y: 377, distance: 23.5
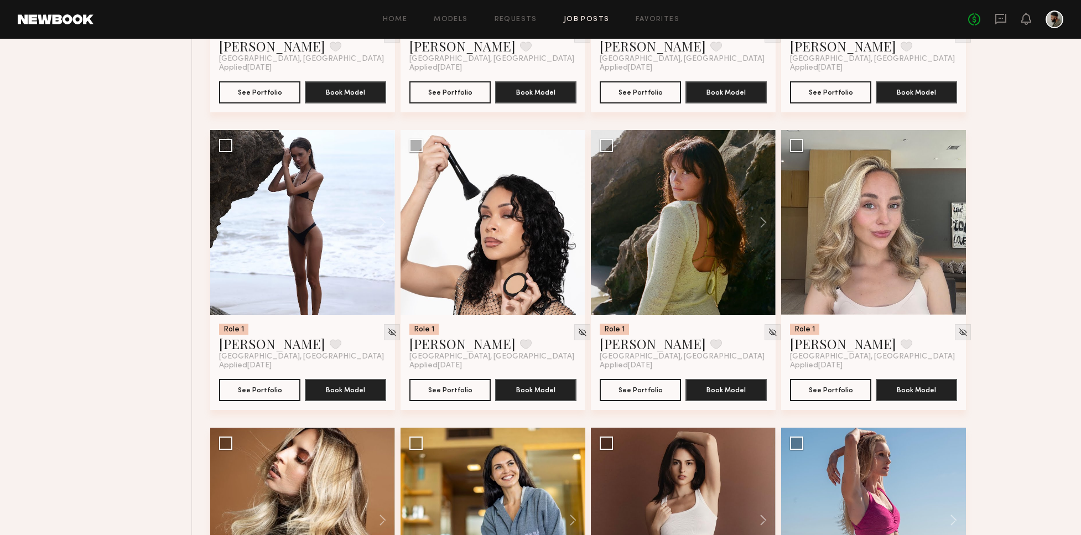
scroll to position [3014, 0]
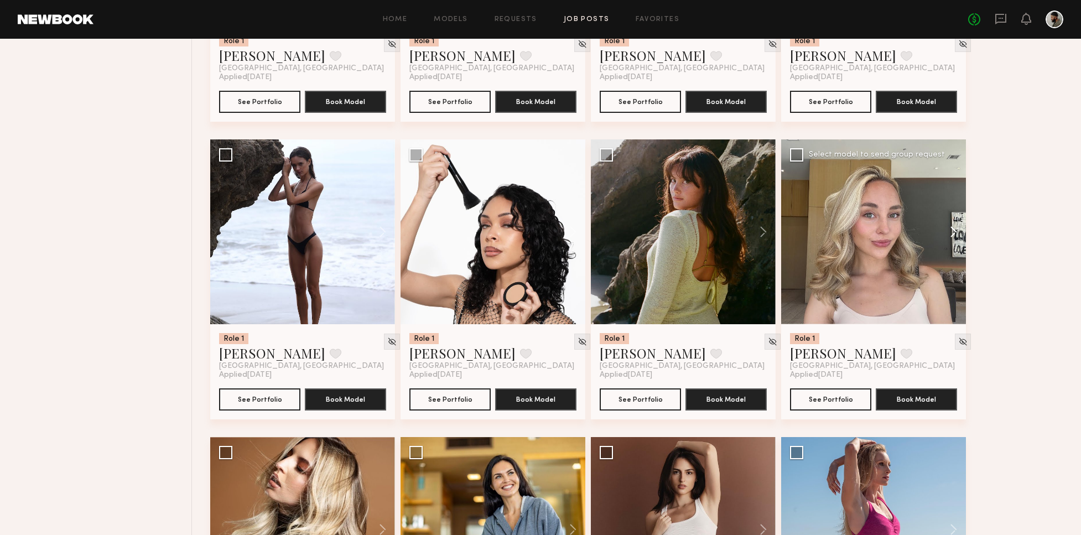
click at [959, 234] on button at bounding box center [948, 231] width 35 height 185
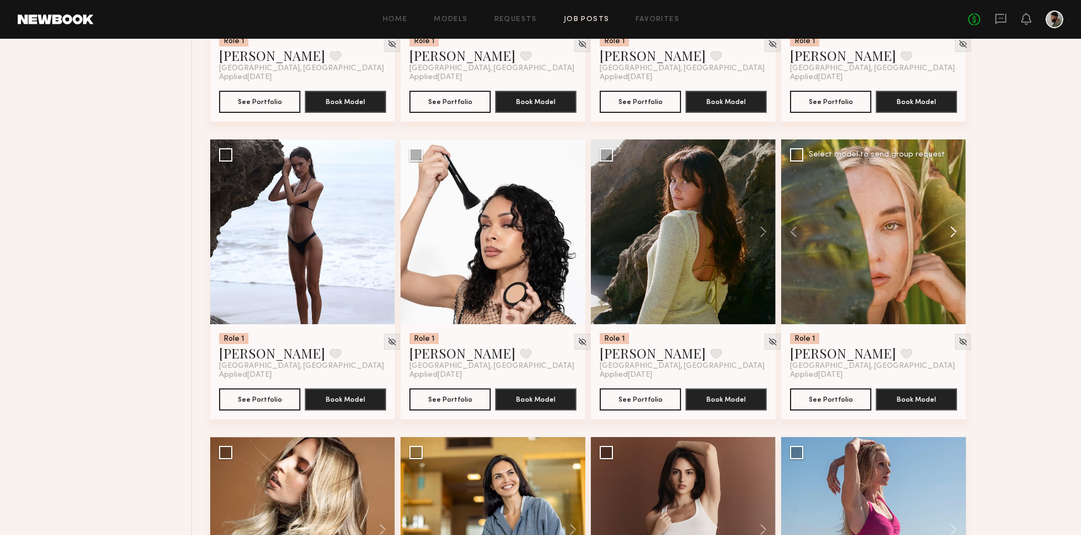
click at [962, 231] on button at bounding box center [948, 231] width 35 height 185
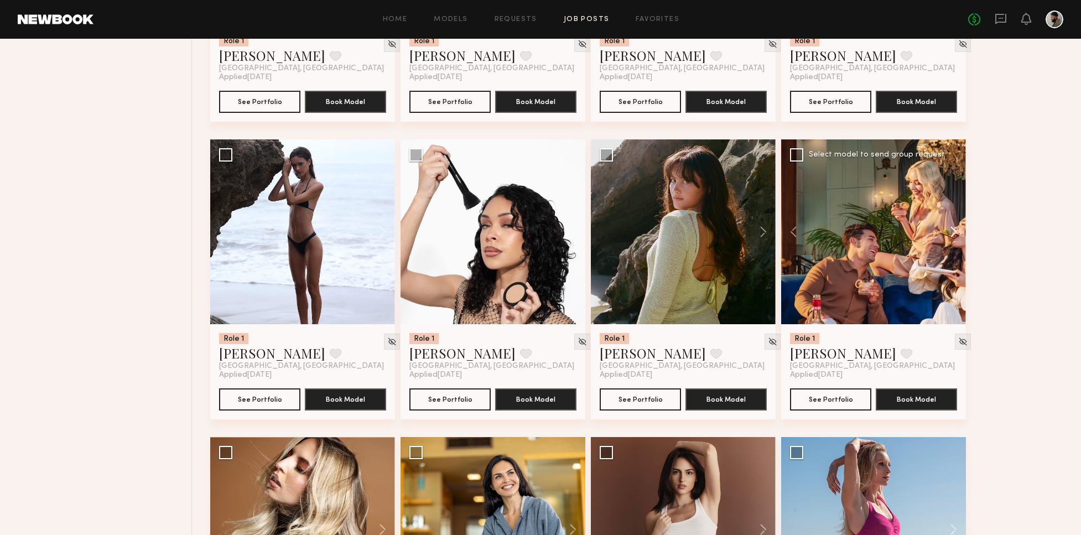
click at [959, 230] on button at bounding box center [948, 231] width 35 height 185
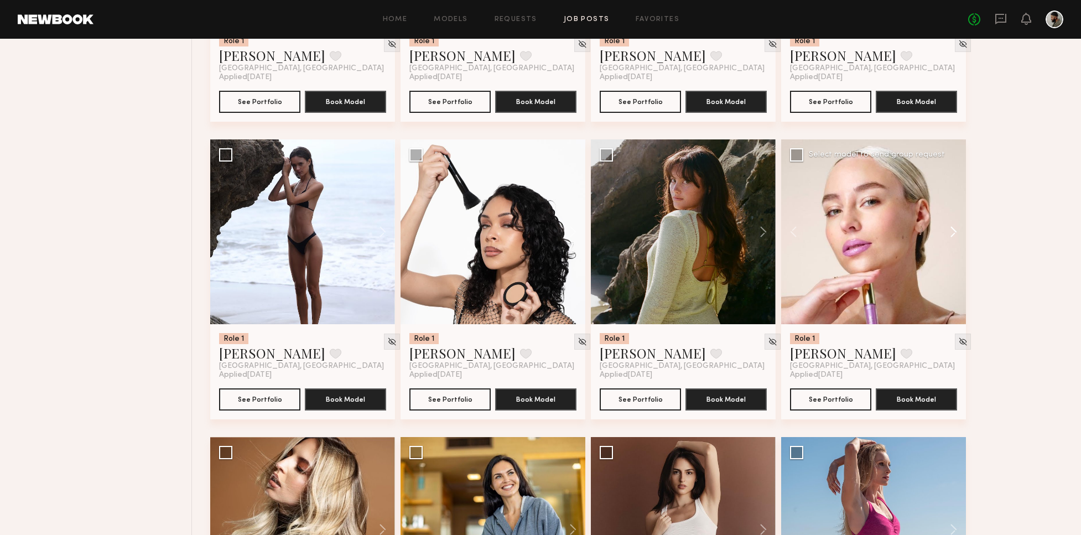
click at [956, 230] on button at bounding box center [948, 231] width 35 height 185
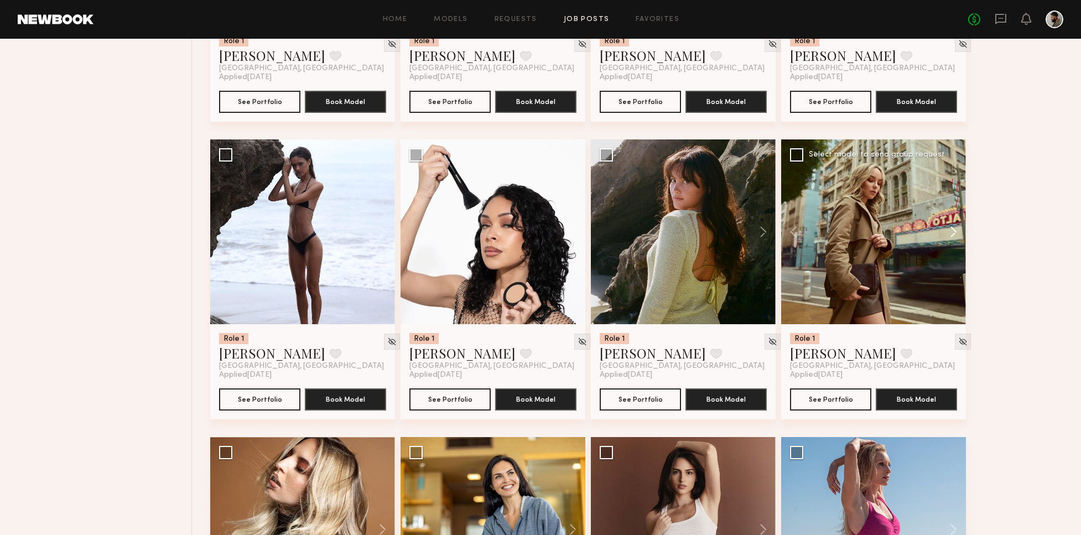
click at [955, 230] on button at bounding box center [948, 231] width 35 height 185
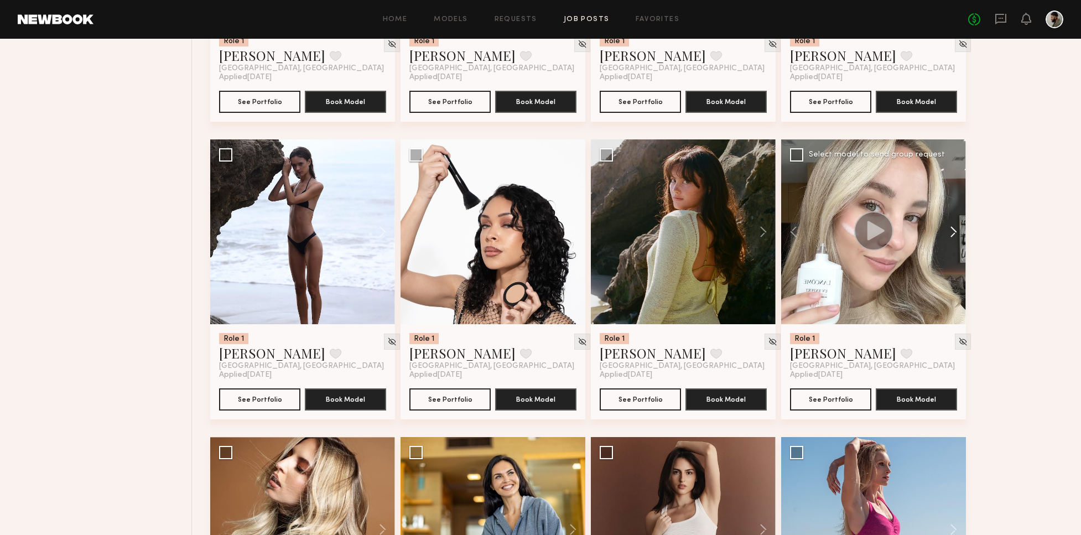
click at [956, 230] on button at bounding box center [948, 231] width 35 height 185
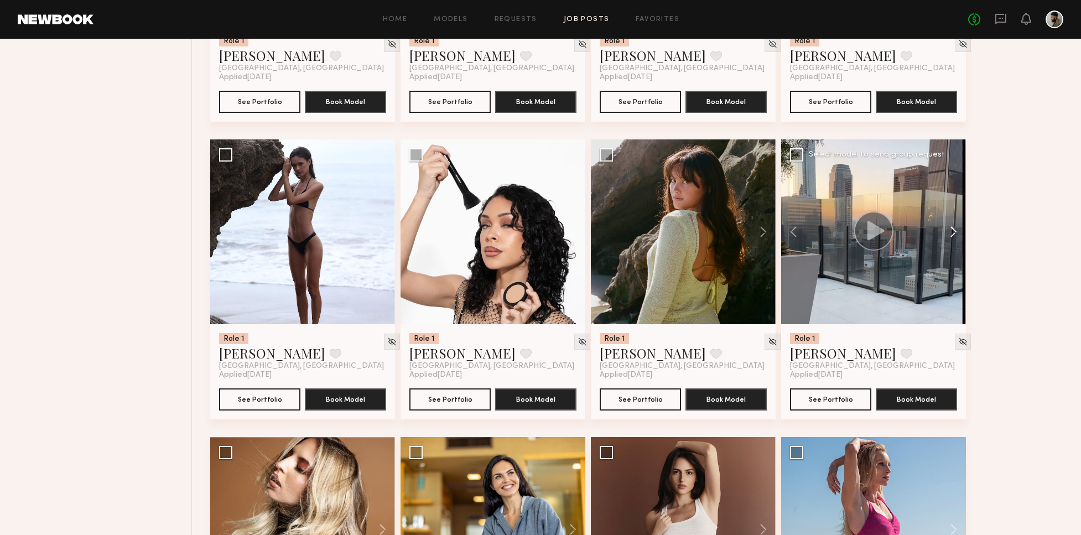
click at [959, 231] on button at bounding box center [948, 231] width 35 height 185
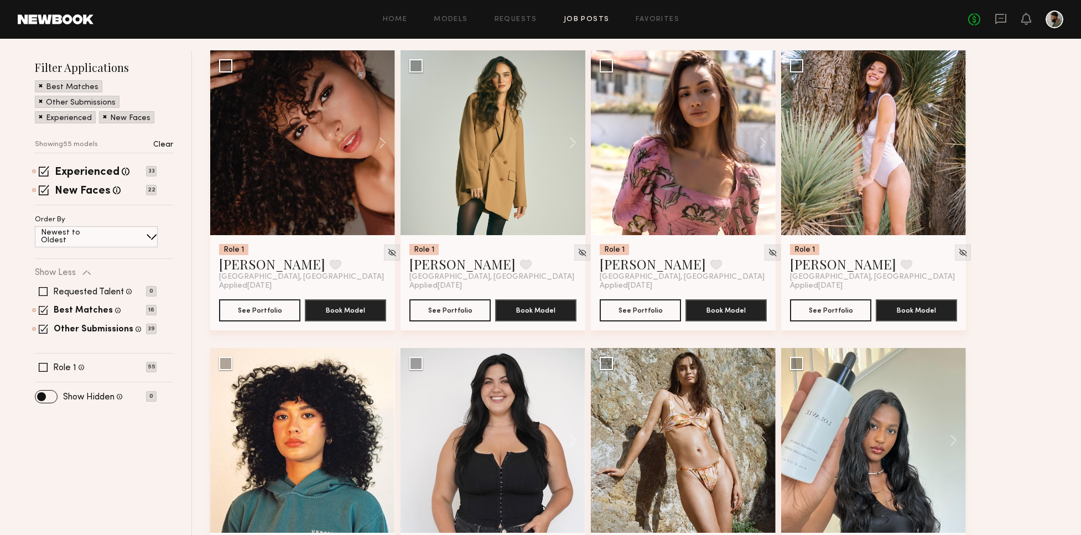
scroll to position [54, 0]
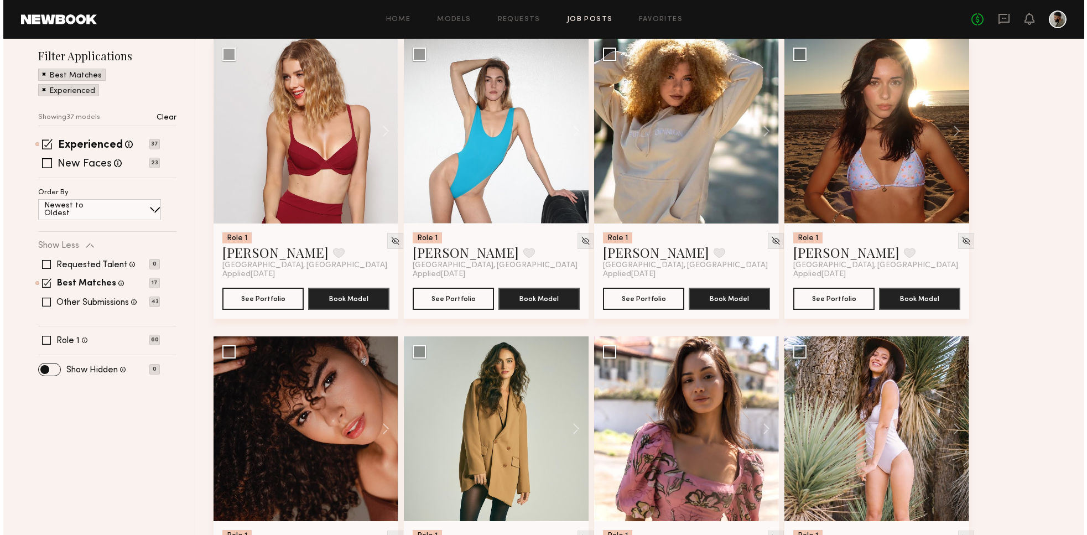
scroll to position [143, 0]
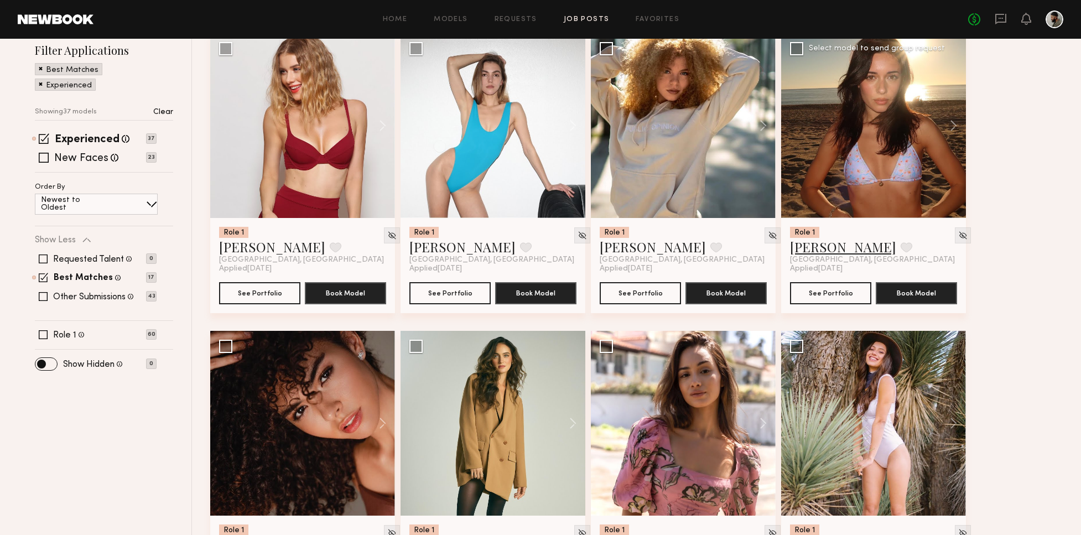
click at [830, 250] on link "[PERSON_NAME]" at bounding box center [843, 247] width 106 height 18
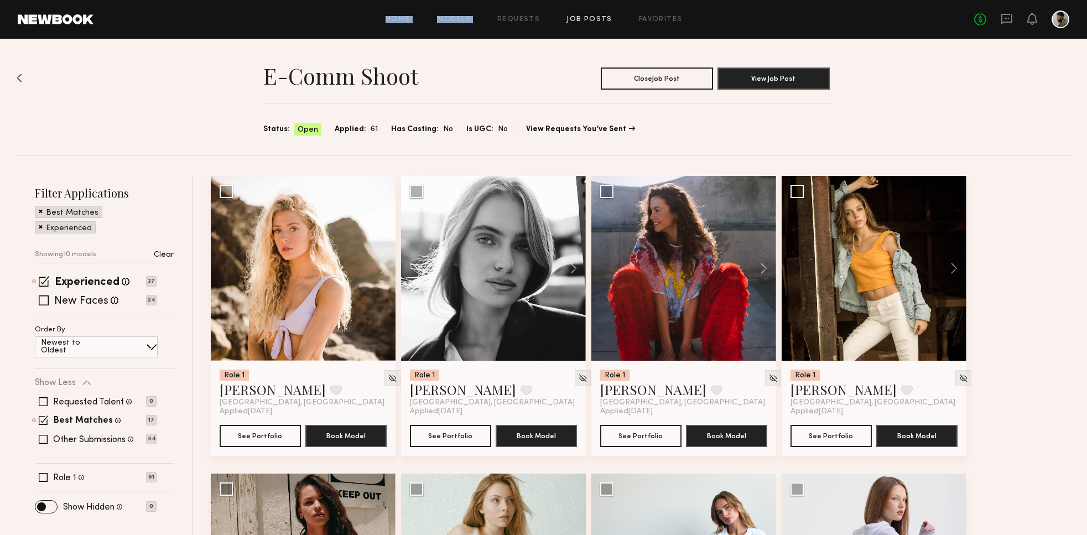
click at [502, 0] on html "Home Models Requests Job Posts Favorites Sign Out No fees up to $5,000 Filter A…" at bounding box center [543, 534] width 1087 height 1069
